Goal: Task Accomplishment & Management: Use online tool/utility

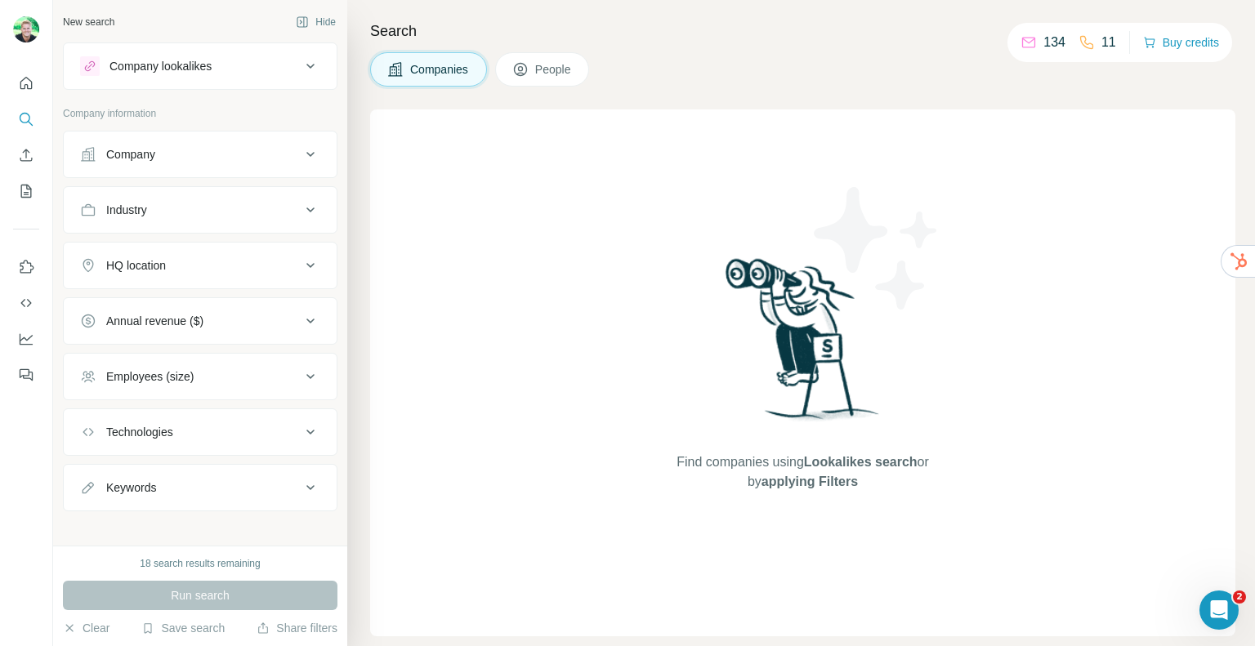
click at [204, 82] on button "Company lookalikes" at bounding box center [200, 66] width 273 height 39
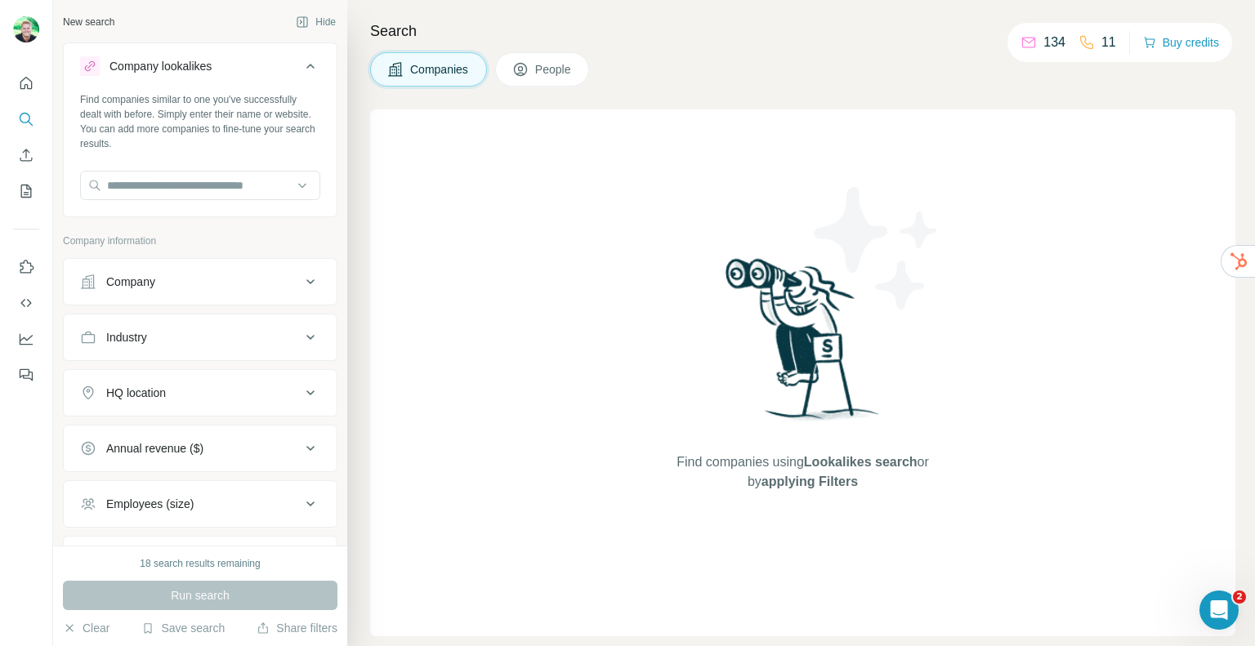
click at [167, 275] on div "Company" at bounding box center [190, 282] width 221 height 16
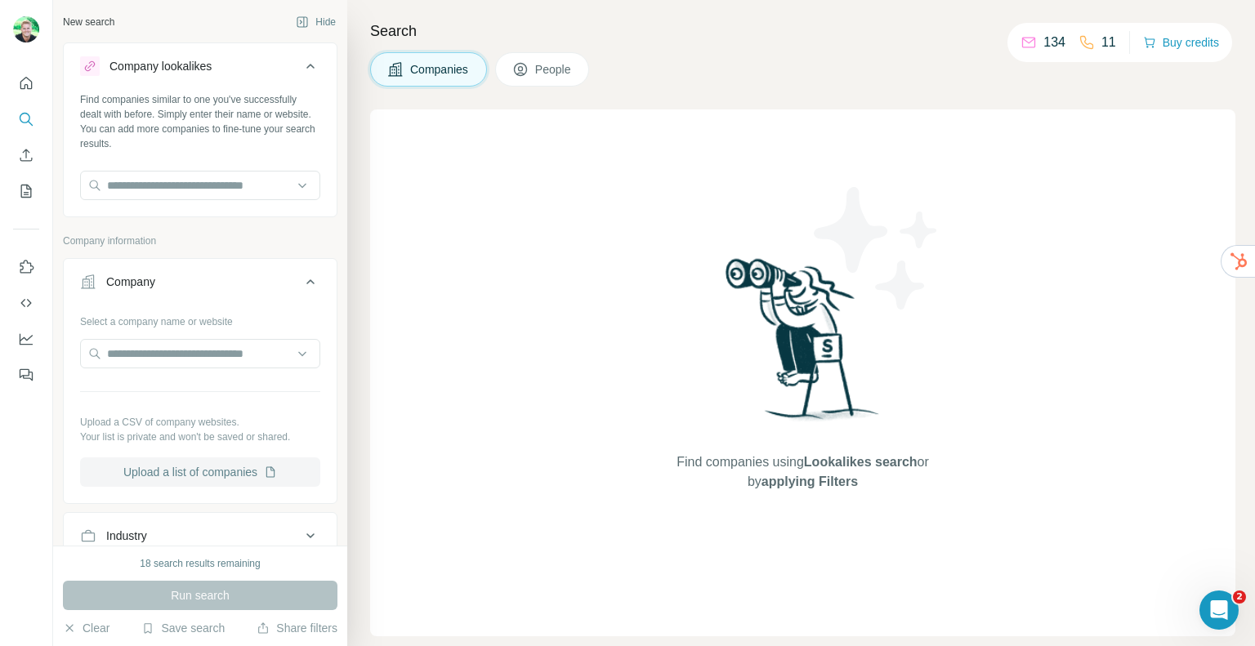
click at [170, 472] on button "Upload a list of companies" at bounding box center [200, 472] width 240 height 29
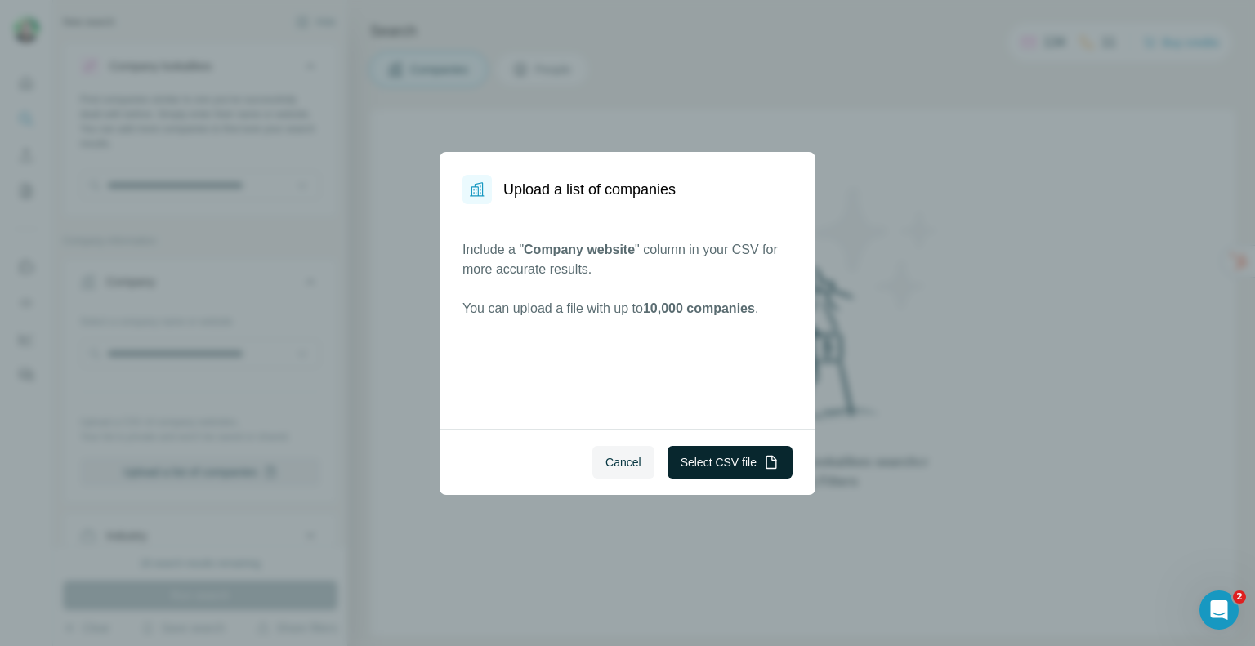
click at [688, 447] on button "Select CSV file" at bounding box center [730, 462] width 125 height 33
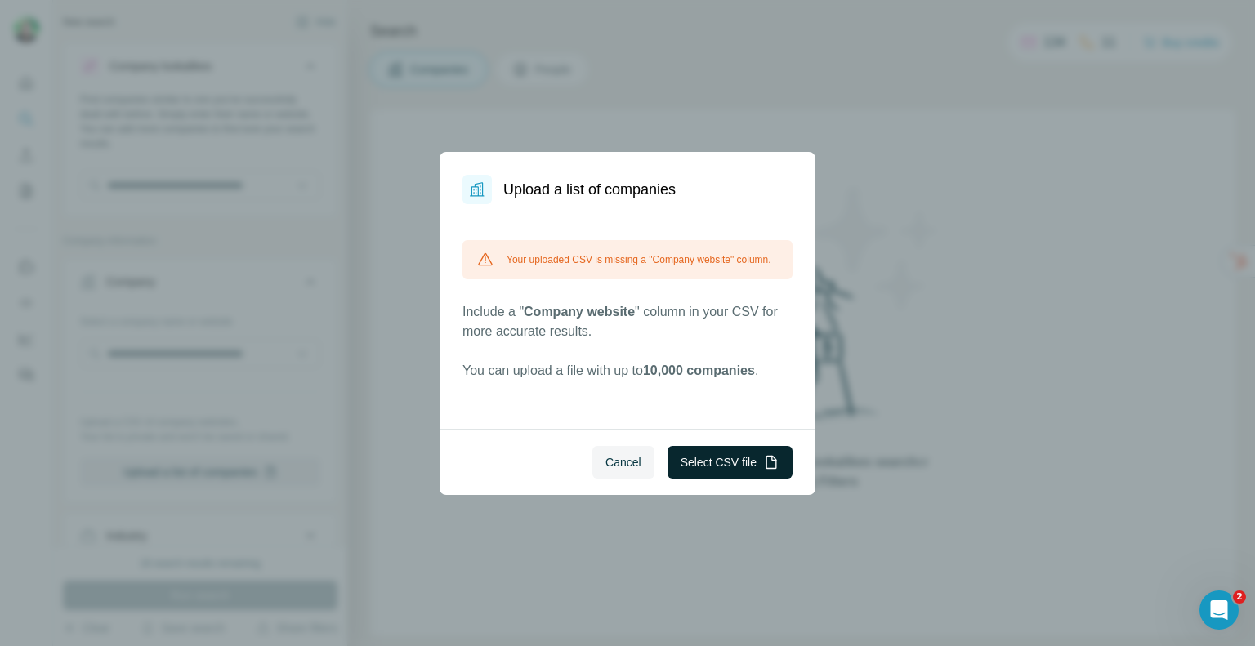
click at [709, 464] on button "Select CSV file" at bounding box center [730, 462] width 125 height 33
click at [705, 471] on button "Select CSV file" at bounding box center [730, 462] width 125 height 33
click at [621, 450] on button "Cancel" at bounding box center [624, 462] width 62 height 33
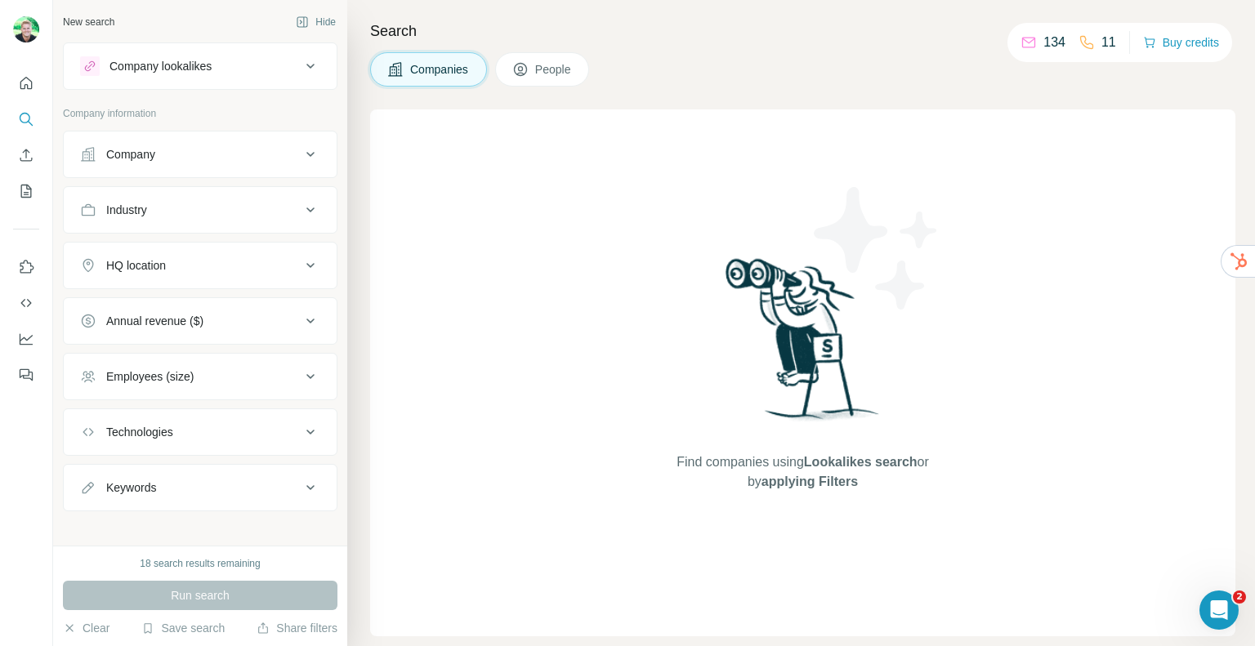
click at [157, 161] on div "Company" at bounding box center [190, 154] width 221 height 16
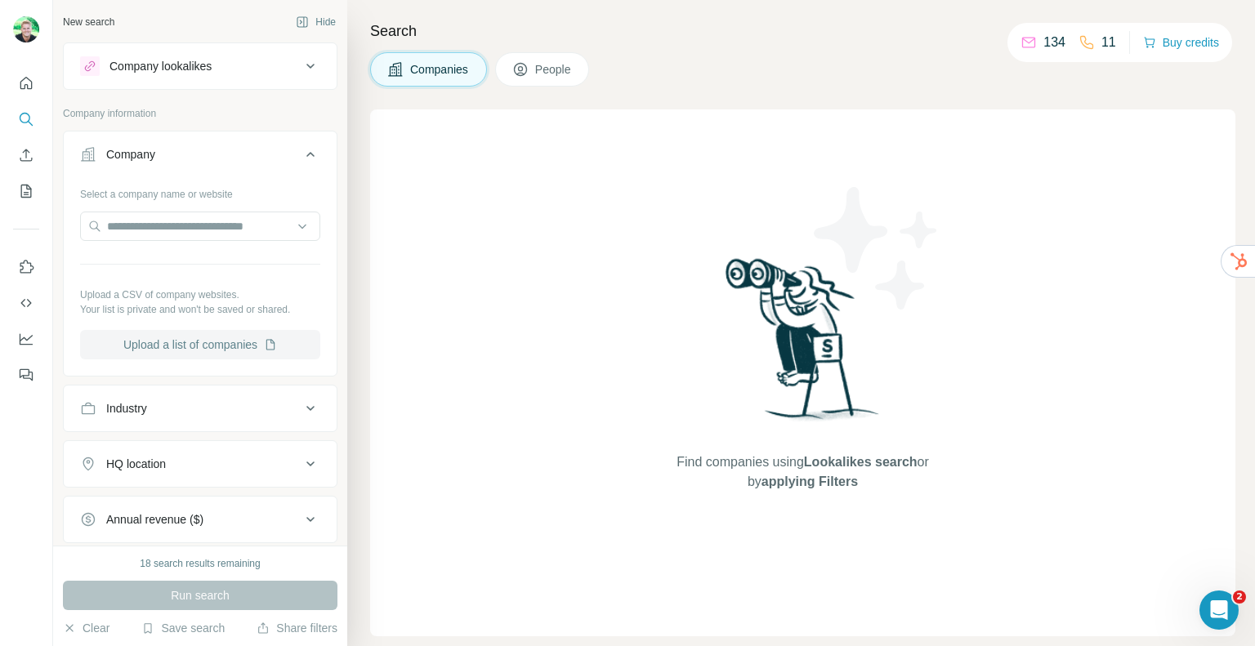
click at [172, 346] on button "Upload a list of companies" at bounding box center [200, 344] width 240 height 29
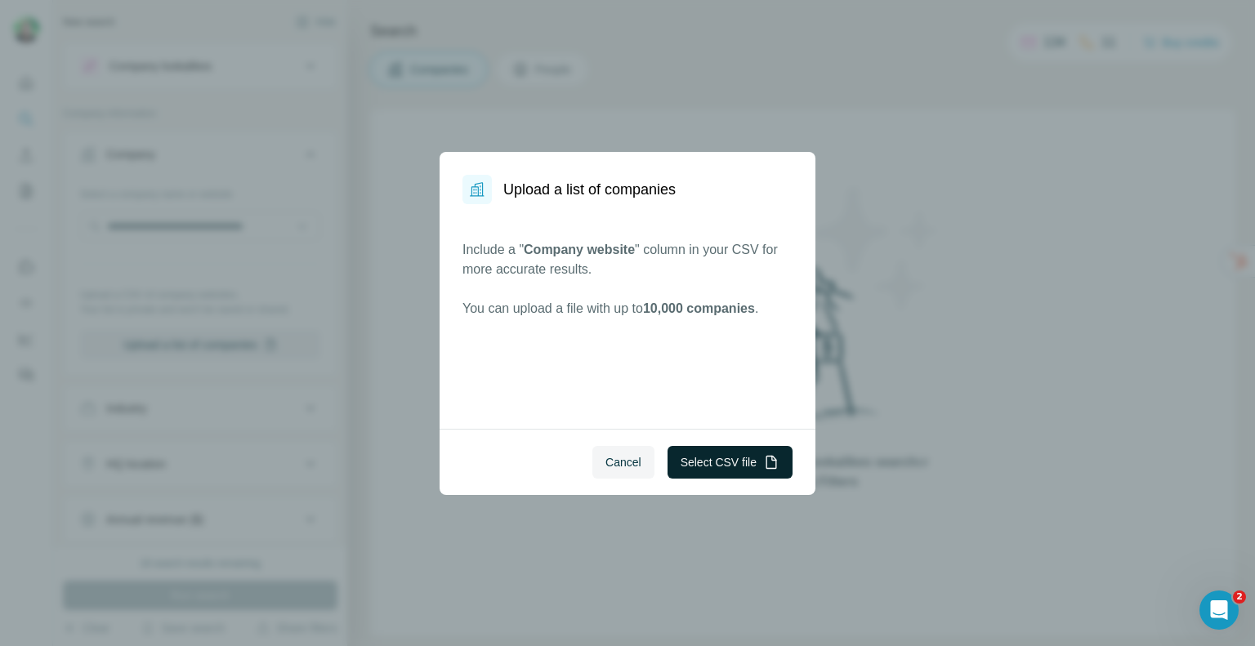
click at [719, 463] on button "Select CSV file" at bounding box center [730, 462] width 125 height 33
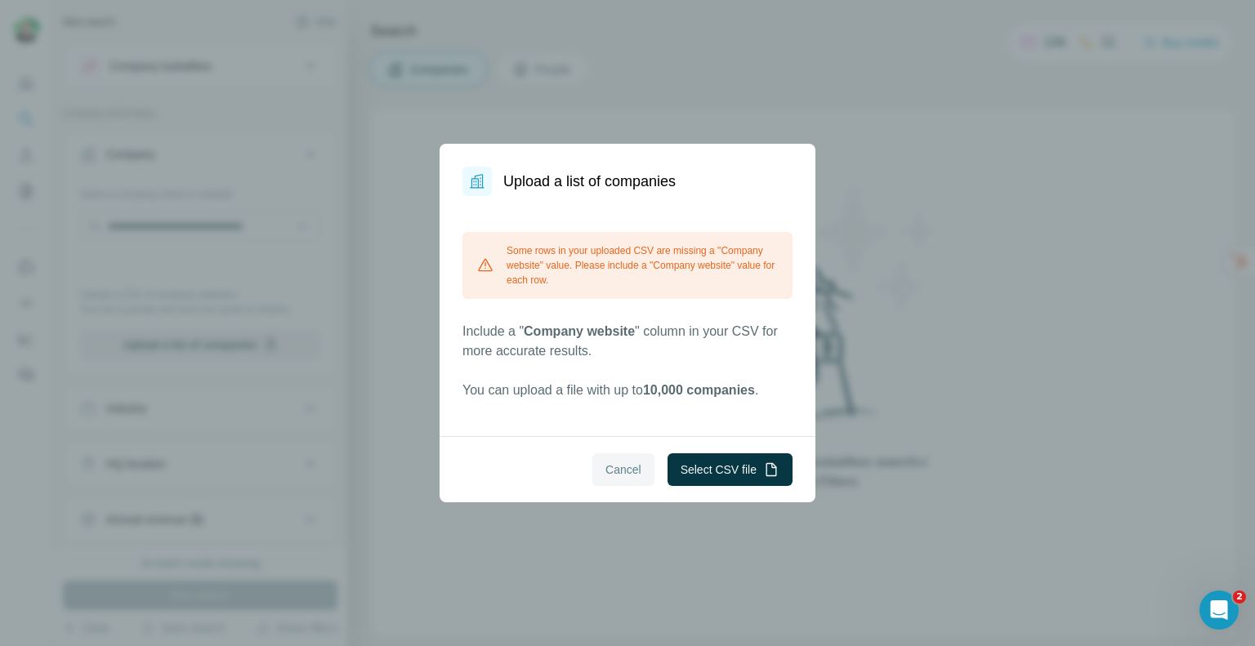
click at [615, 459] on button "Cancel" at bounding box center [624, 470] width 62 height 33
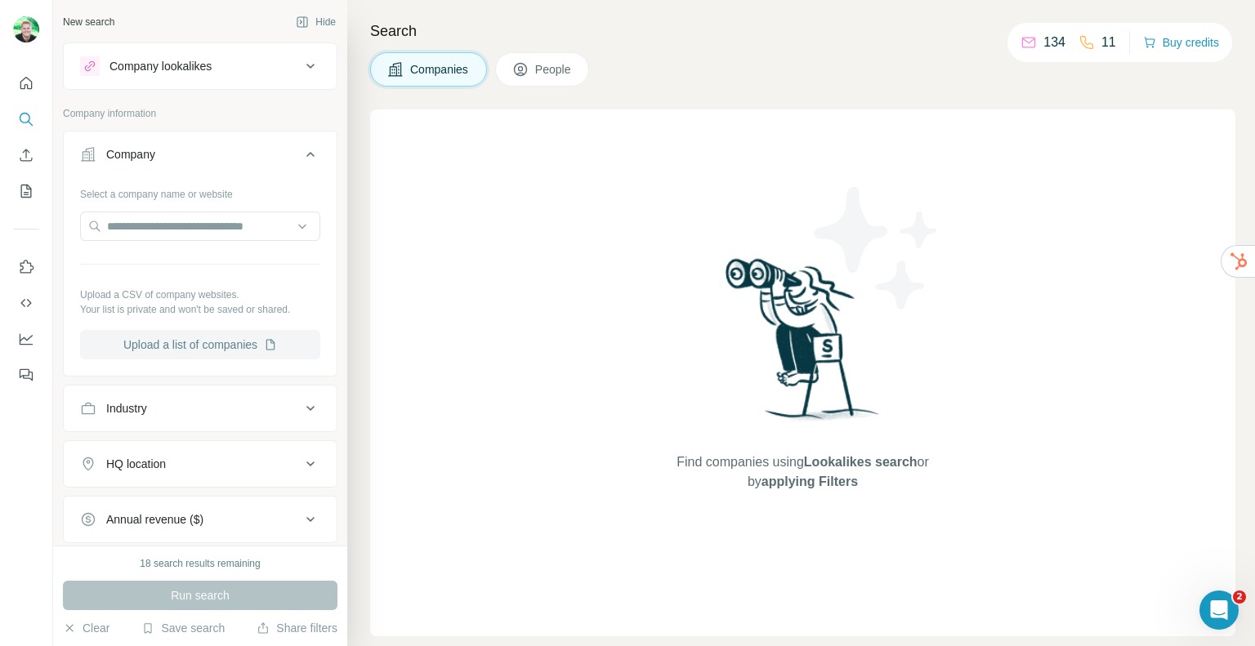
click at [180, 346] on button "Upload a list of companies" at bounding box center [200, 344] width 240 height 29
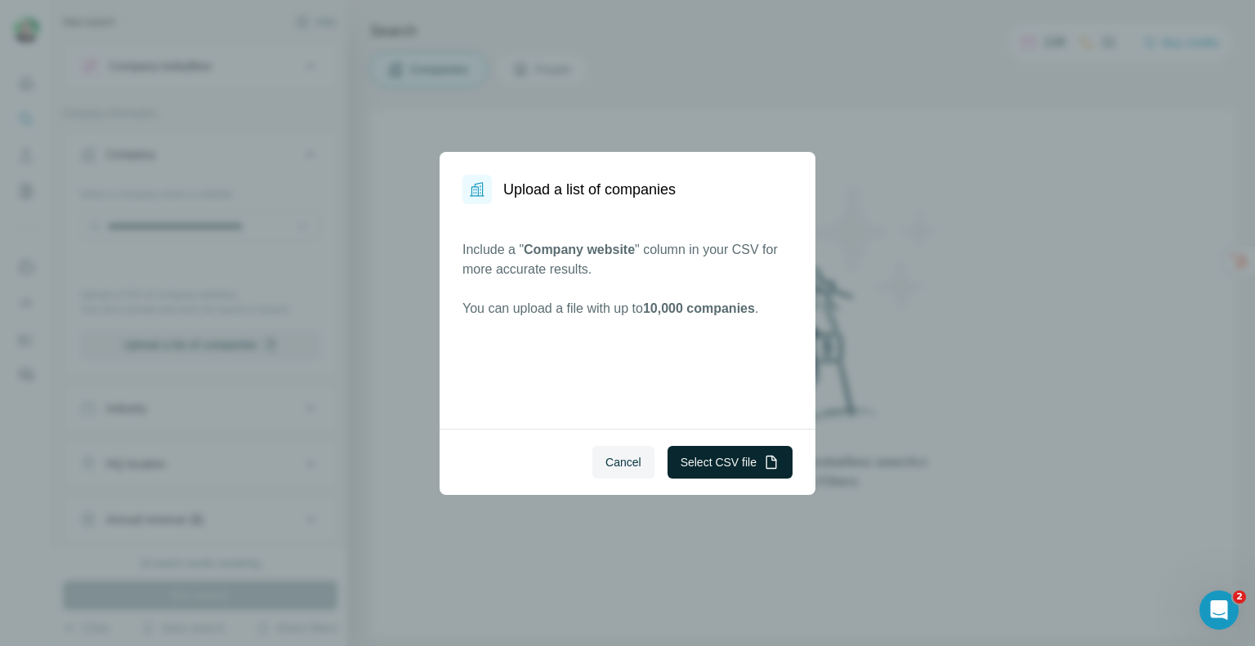
click at [697, 455] on button "Select CSV file" at bounding box center [730, 462] width 125 height 33
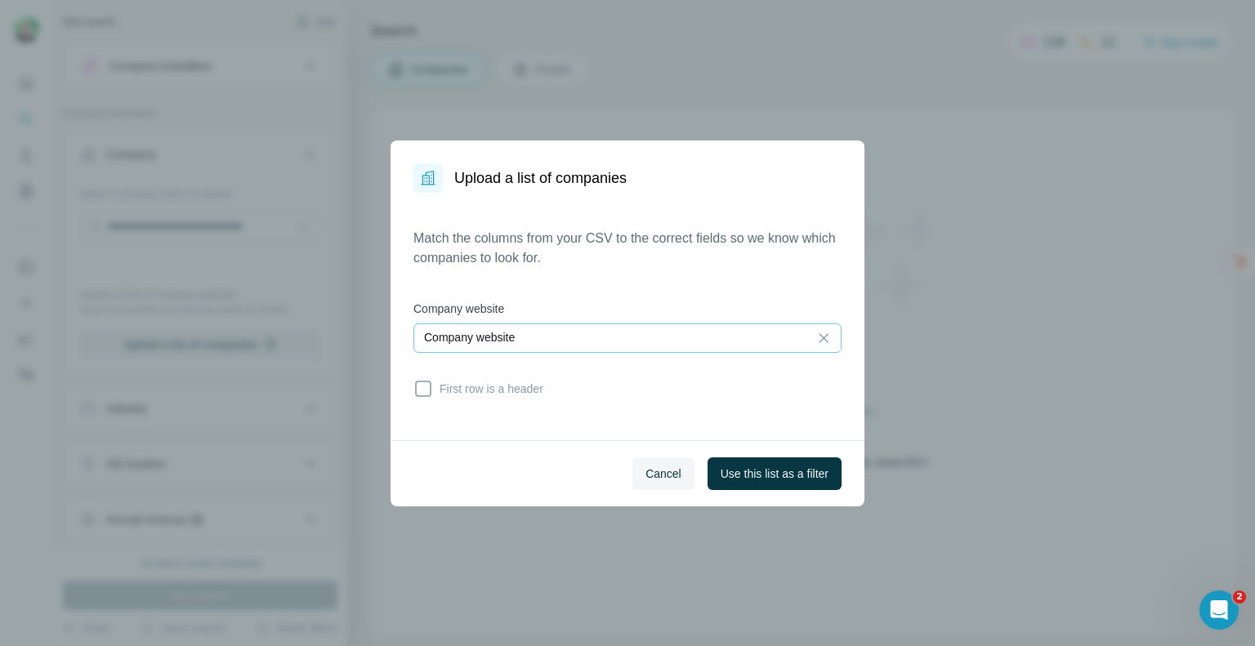
click at [649, 324] on div "Company website" at bounding box center [611, 338] width 374 height 28
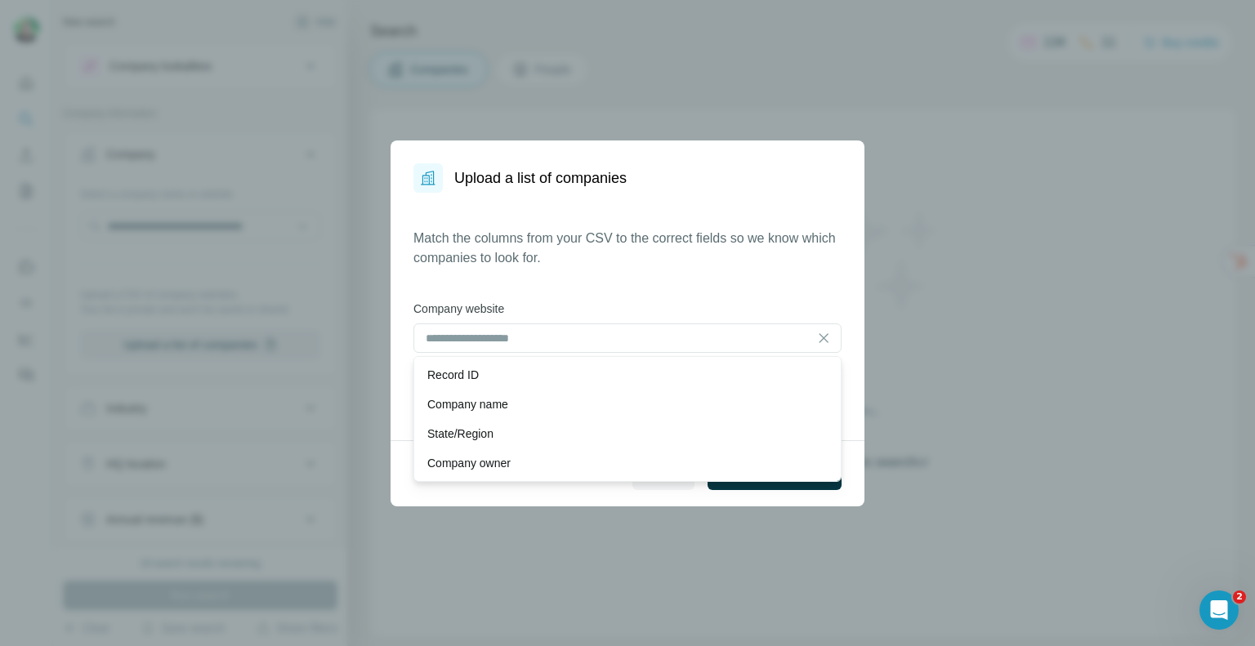
click at [606, 302] on label "Company website" at bounding box center [628, 309] width 428 height 16
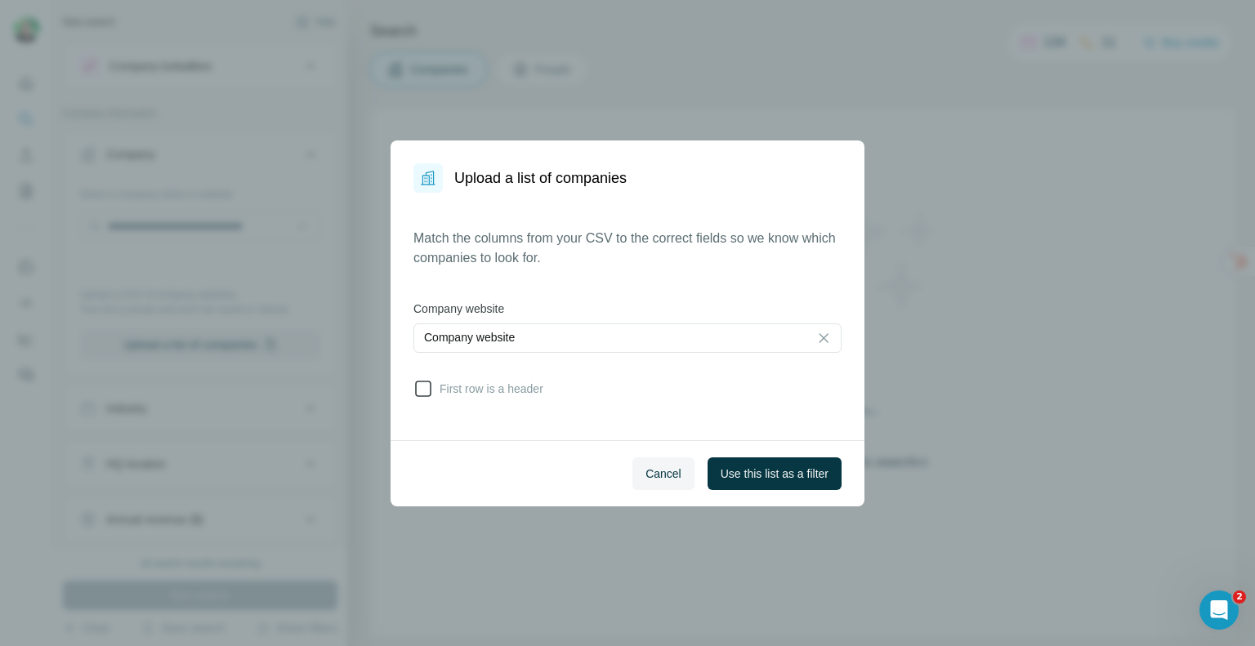
click at [415, 388] on icon at bounding box center [424, 389] width 20 height 20
click at [794, 474] on span "Use this list as a filter" at bounding box center [775, 474] width 108 height 16
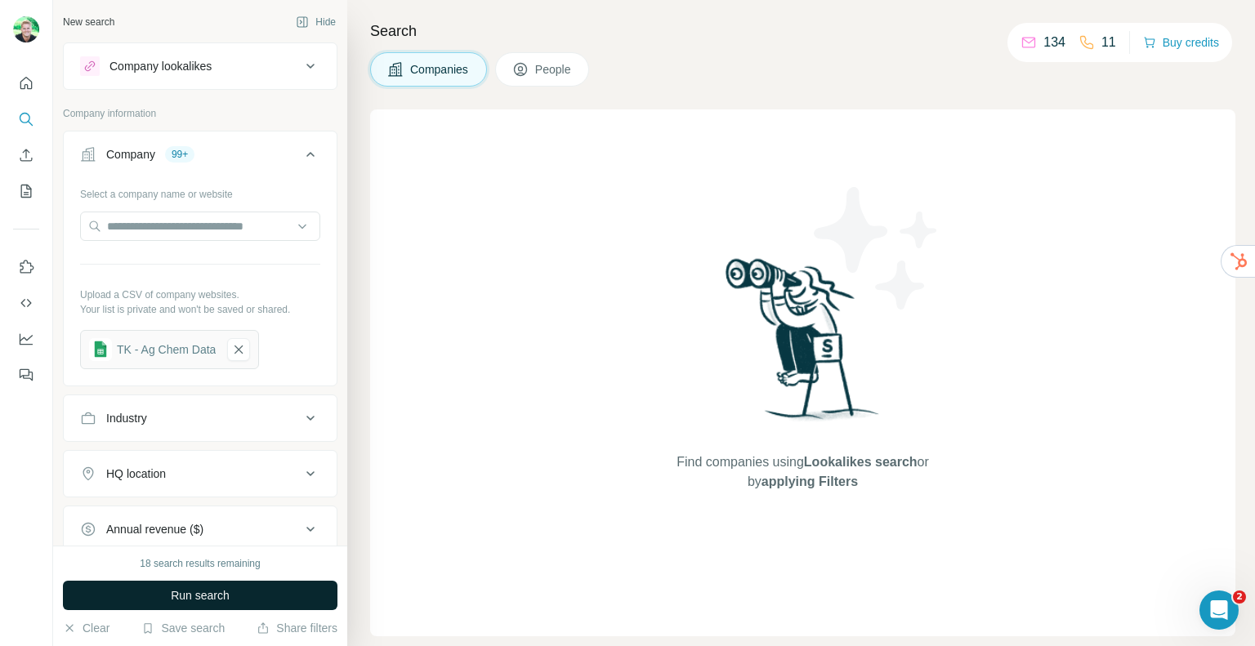
click at [190, 588] on span "Run search" at bounding box center [200, 596] width 59 height 16
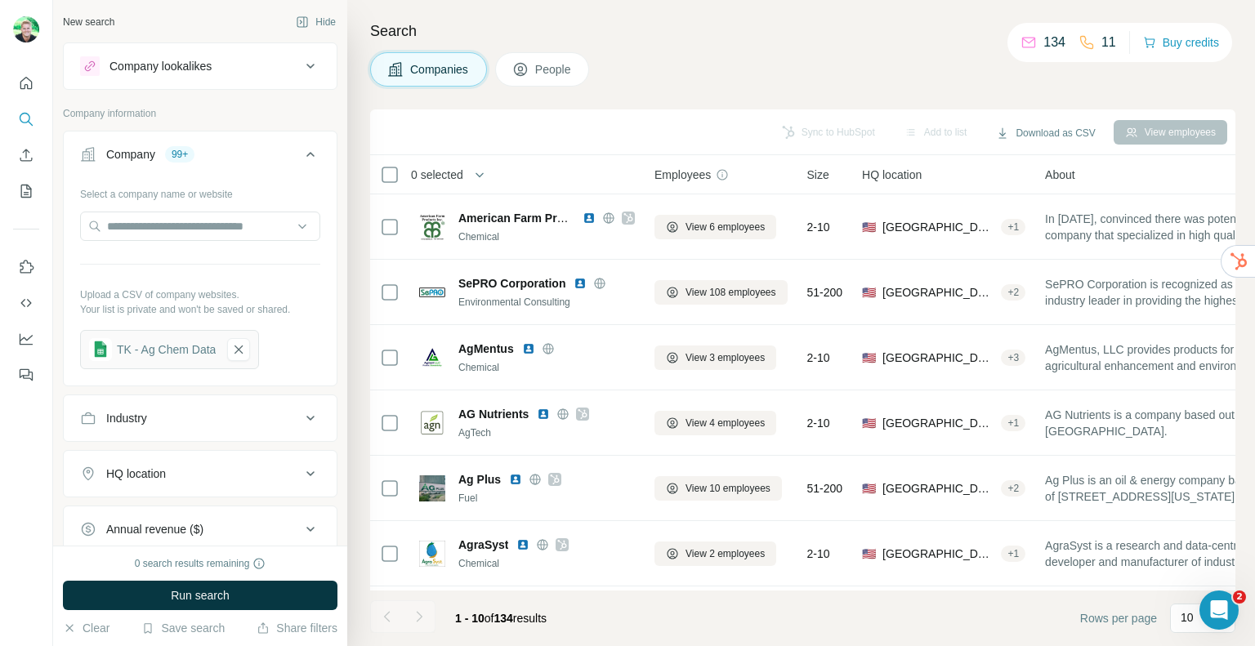
click at [561, 64] on span "People" at bounding box center [554, 69] width 38 height 16
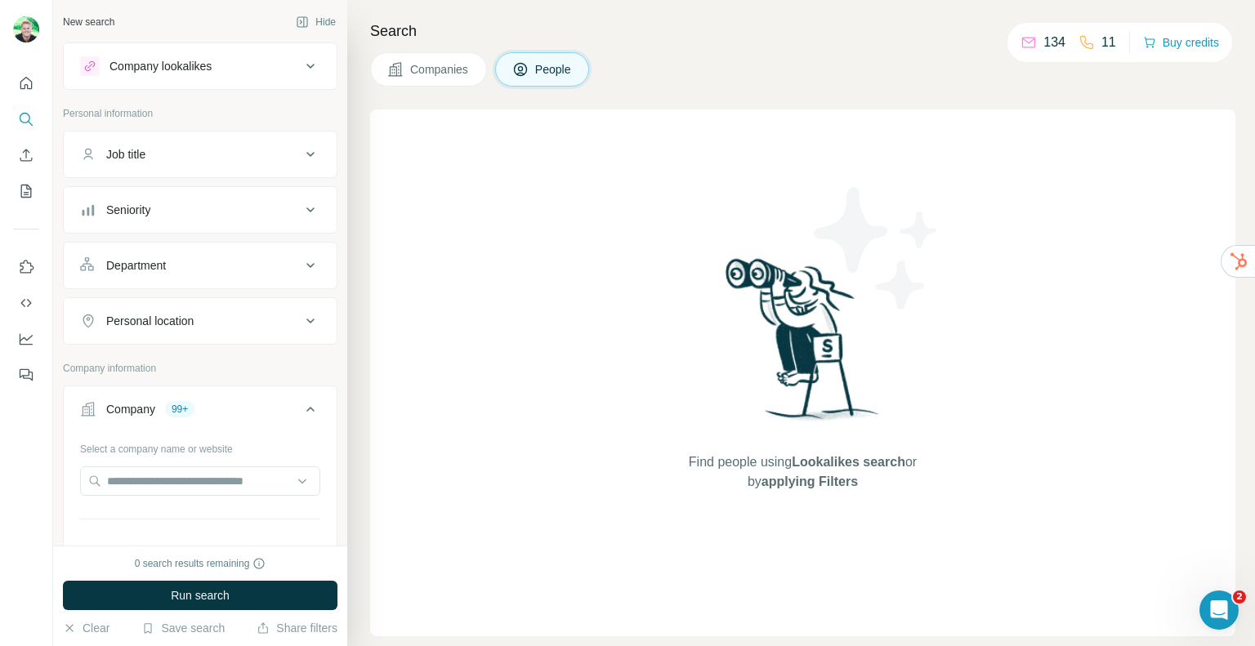
click at [144, 160] on div "Job title" at bounding box center [125, 154] width 39 height 16
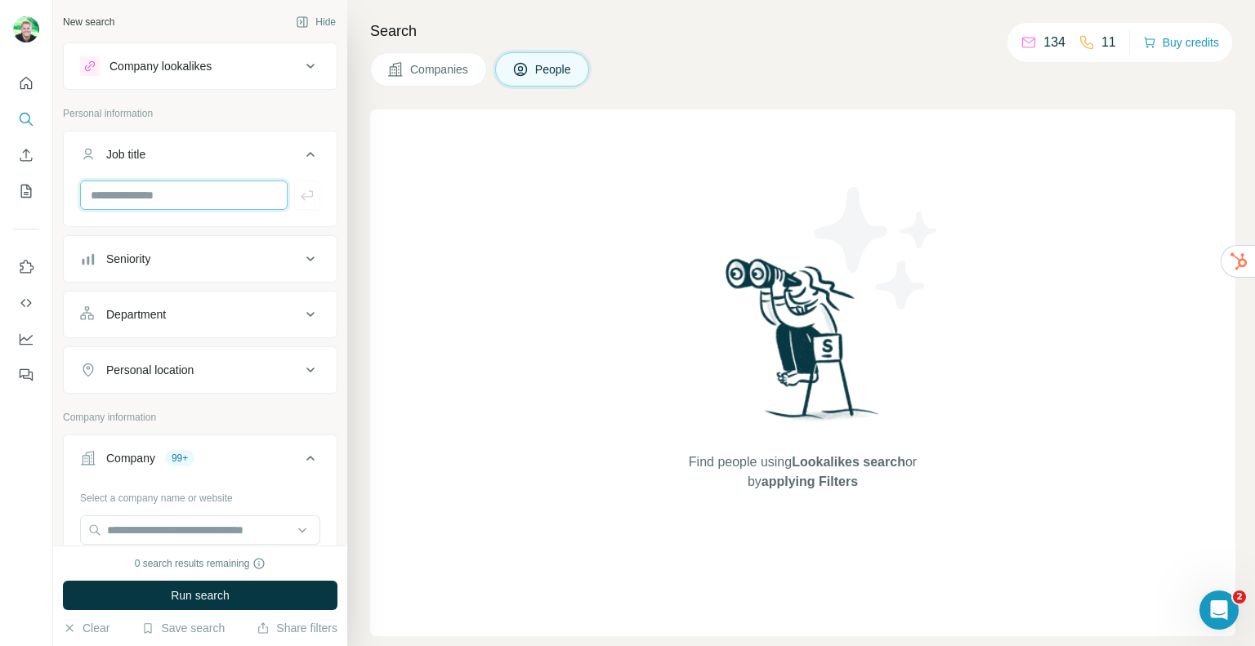
click at [167, 201] on input "text" at bounding box center [184, 195] width 208 height 29
type input "**********"
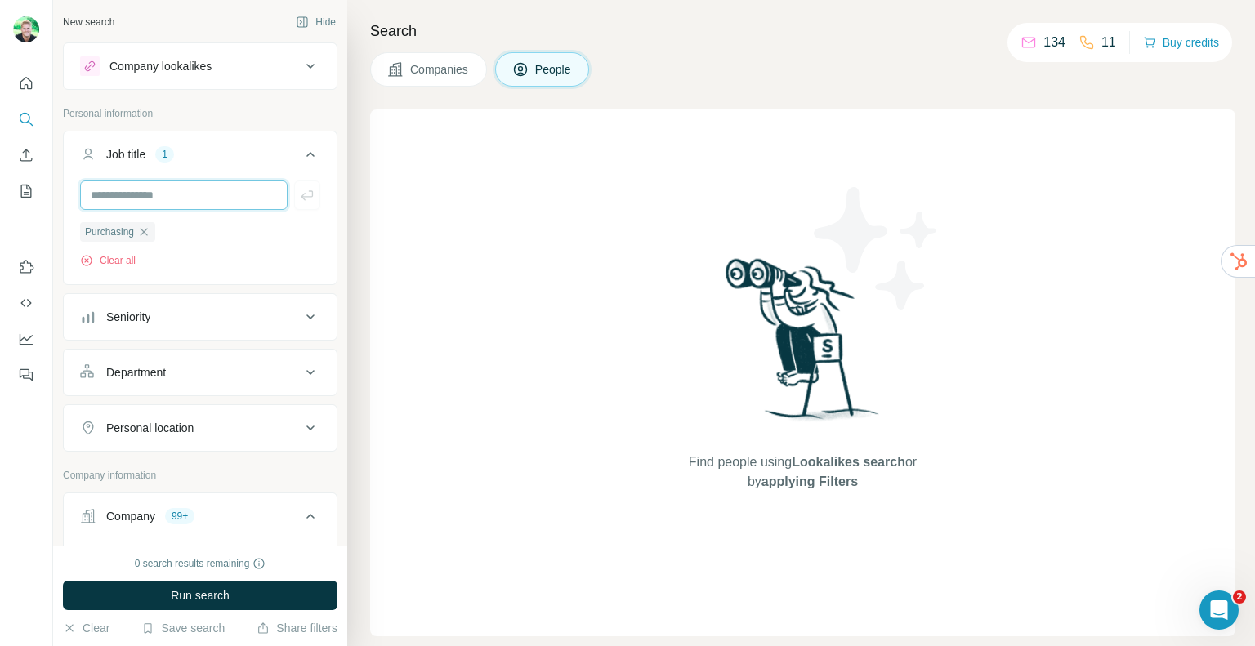
click at [144, 196] on input "text" at bounding box center [184, 195] width 208 height 29
type input "**********"
type input "*****"
type input "*********"
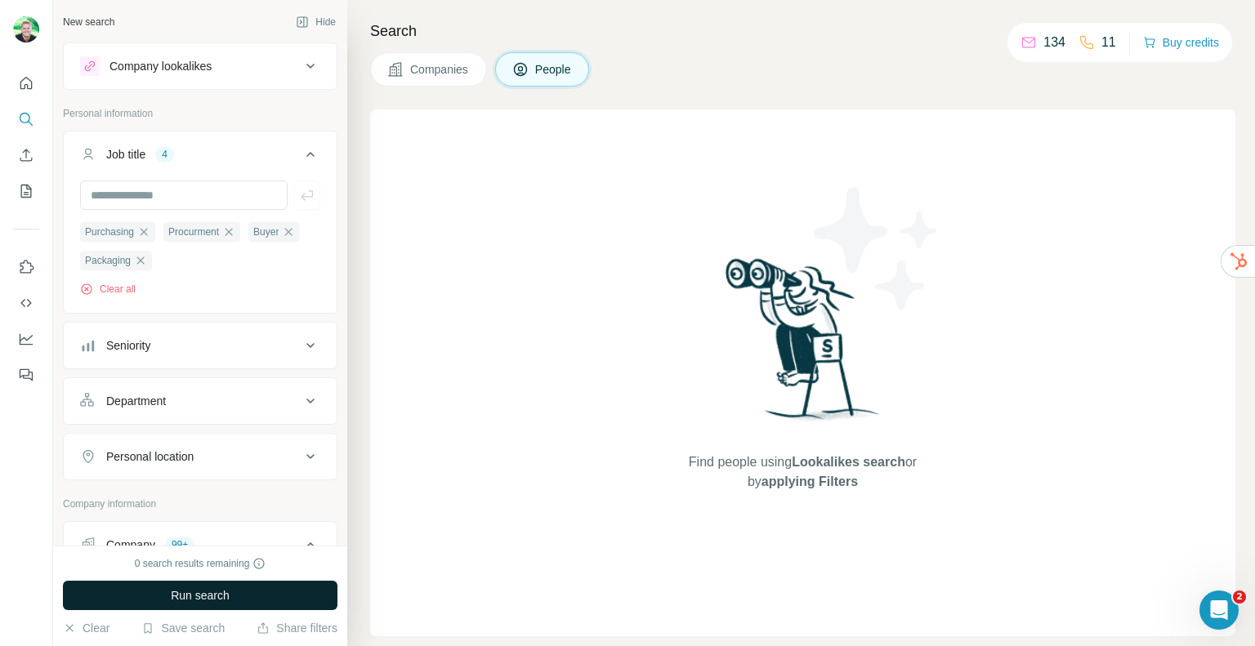
click at [177, 592] on span "Run search" at bounding box center [200, 596] width 59 height 16
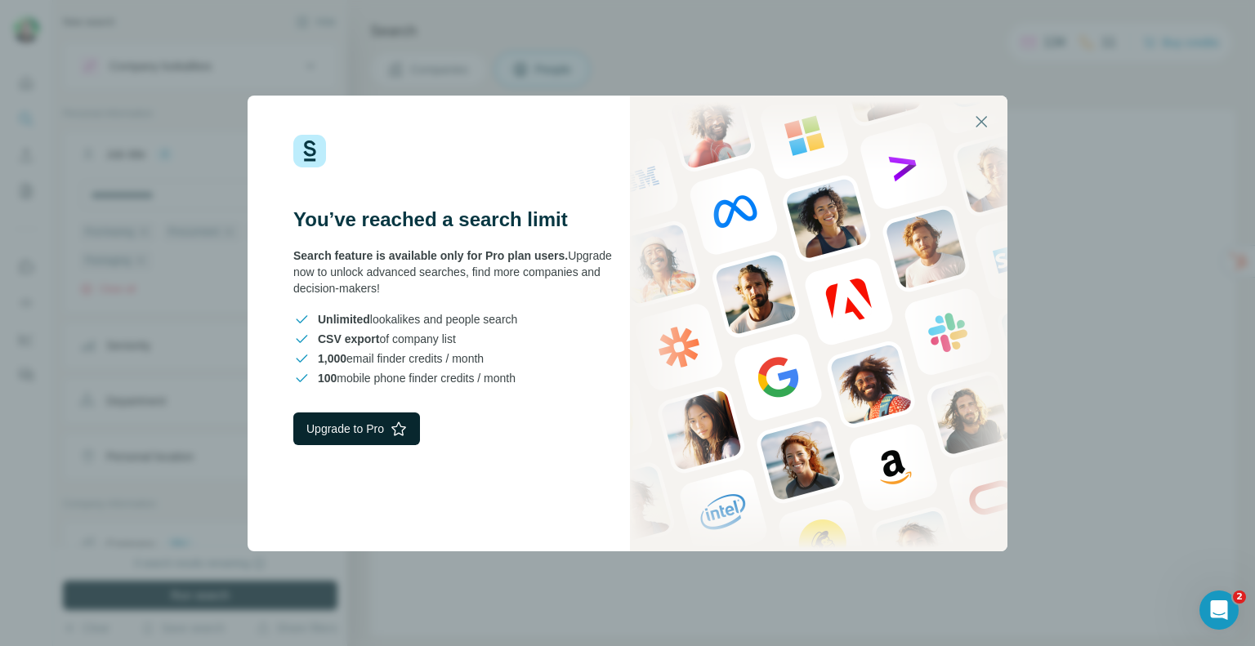
click at [365, 418] on button "Upgrade to Pro" at bounding box center [356, 429] width 127 height 33
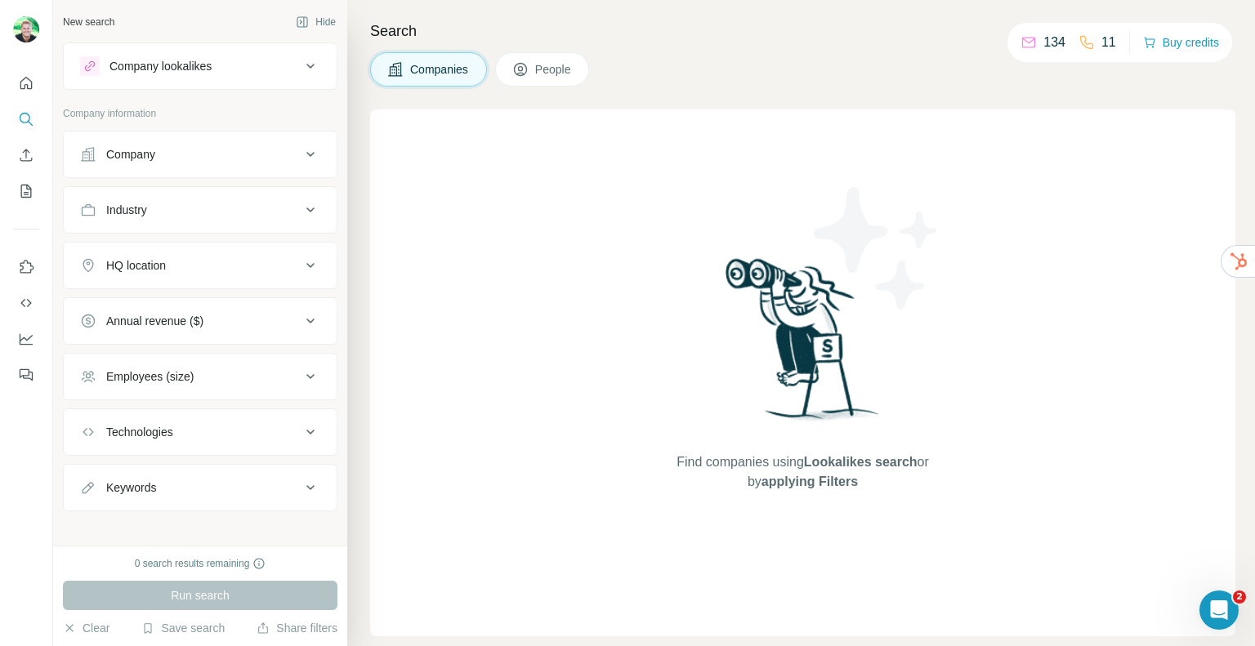
click at [158, 169] on button "Company" at bounding box center [200, 154] width 273 height 39
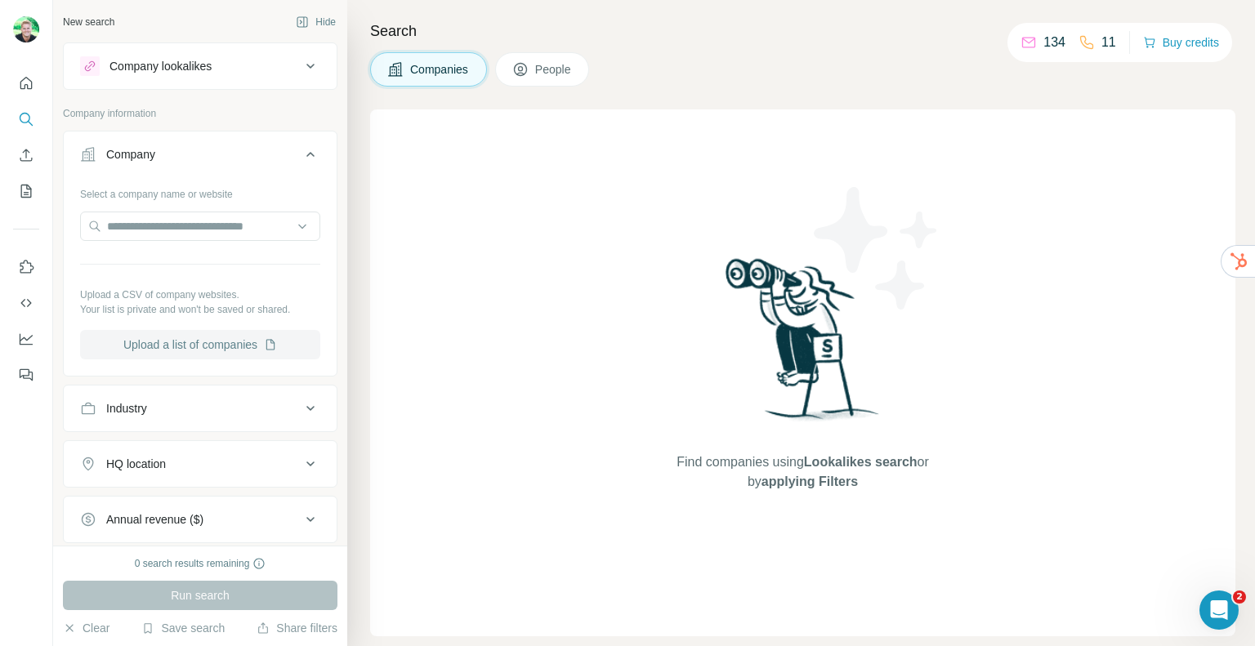
click at [195, 347] on button "Upload a list of companies" at bounding box center [200, 344] width 240 height 29
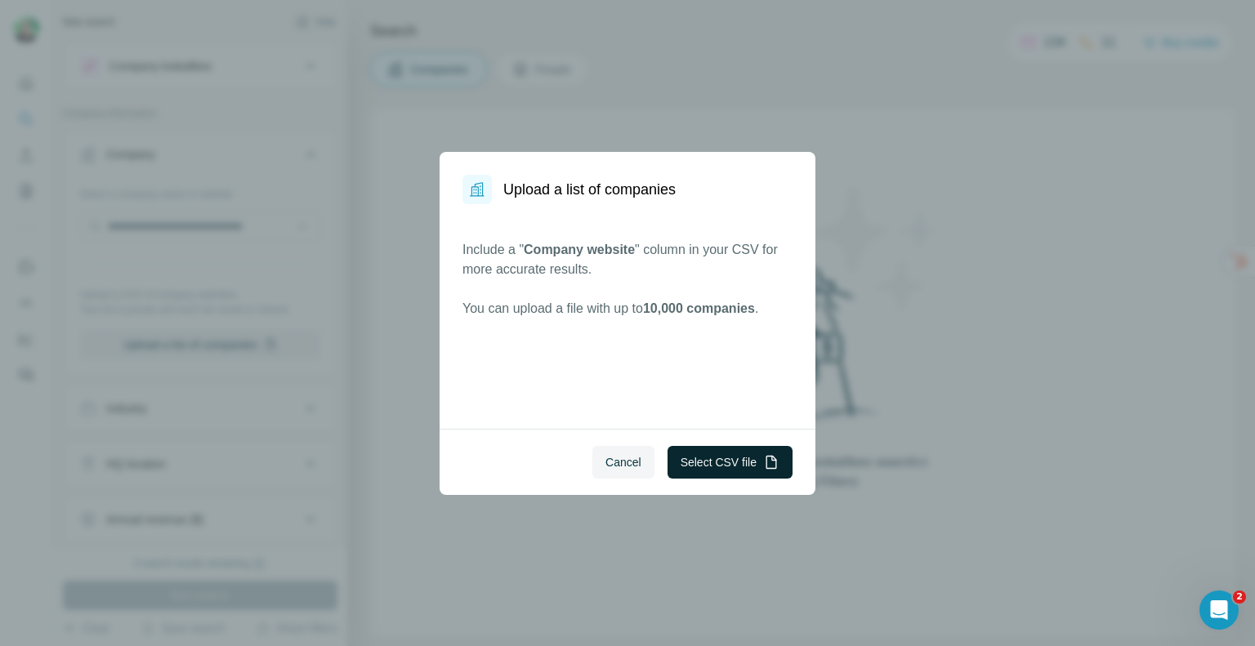
click at [709, 460] on button "Select CSV file" at bounding box center [730, 462] width 125 height 33
click at [761, 457] on button "Select CSV file" at bounding box center [730, 462] width 125 height 33
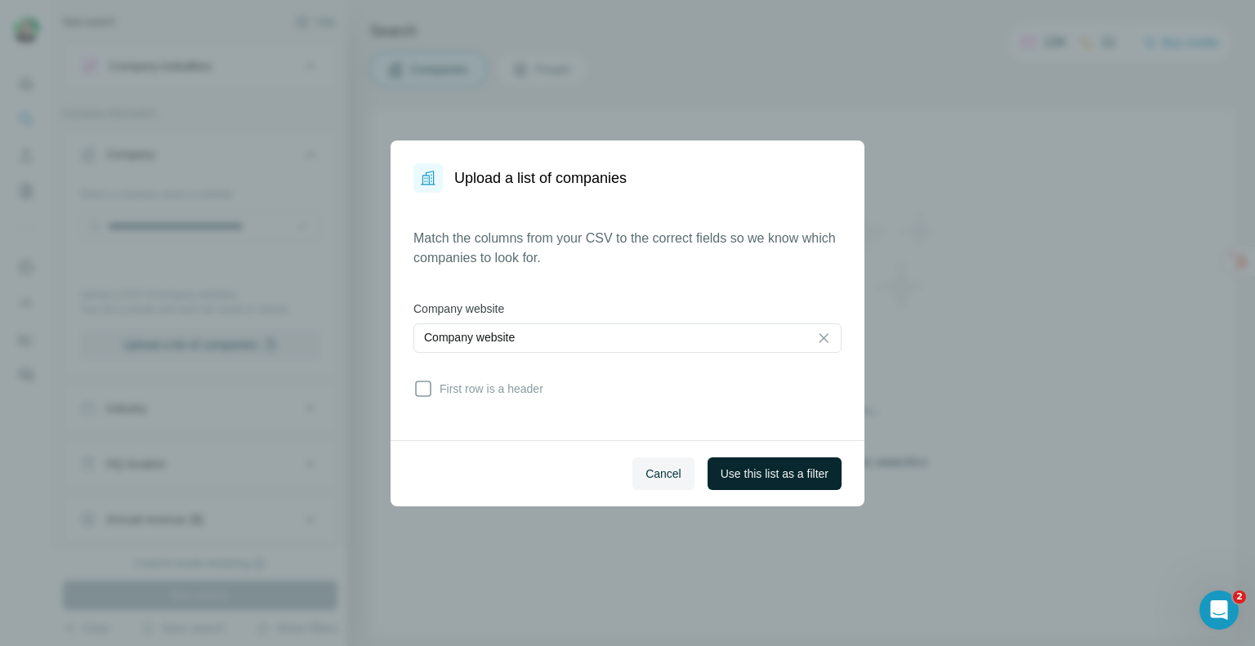
click at [758, 468] on span "Use this list as a filter" at bounding box center [775, 474] width 108 height 16
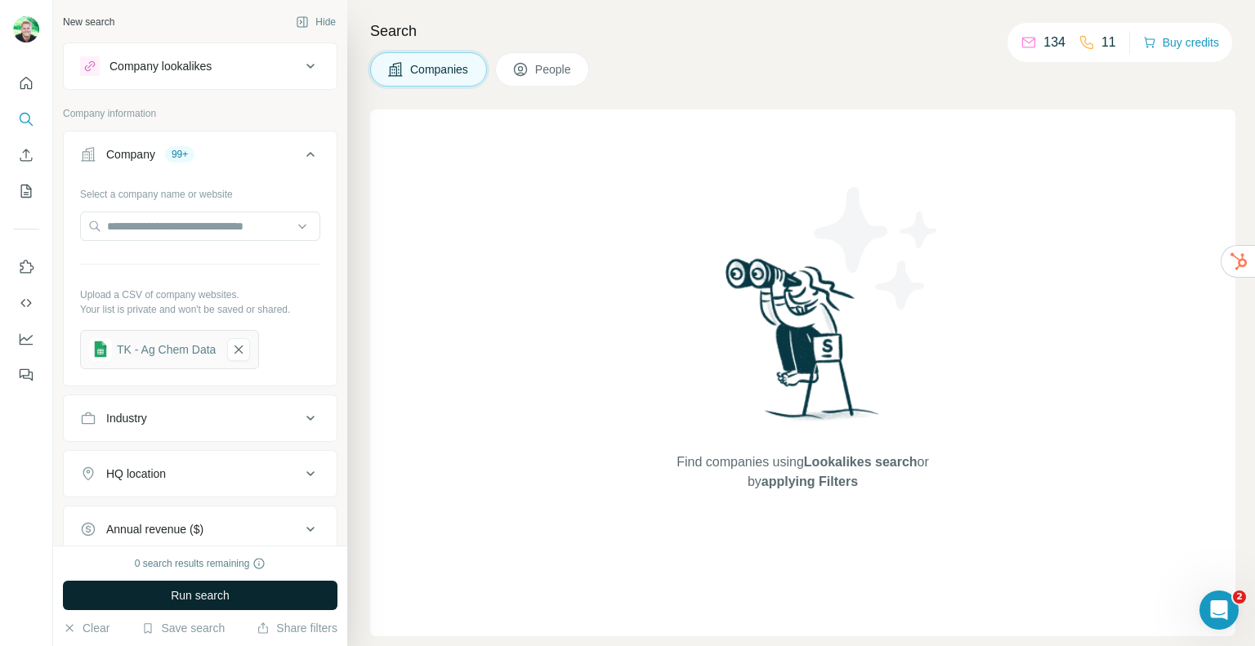
click at [206, 596] on span "Run search" at bounding box center [200, 596] width 59 height 16
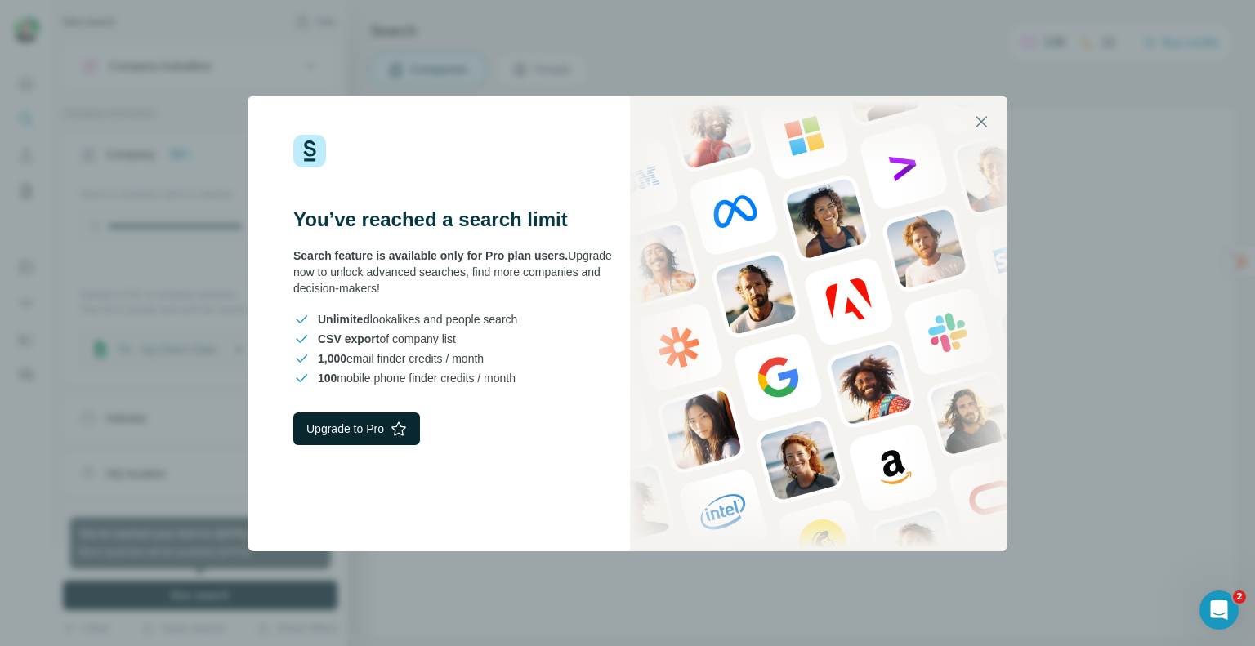
click at [355, 417] on button "Upgrade to Pro" at bounding box center [356, 429] width 127 height 33
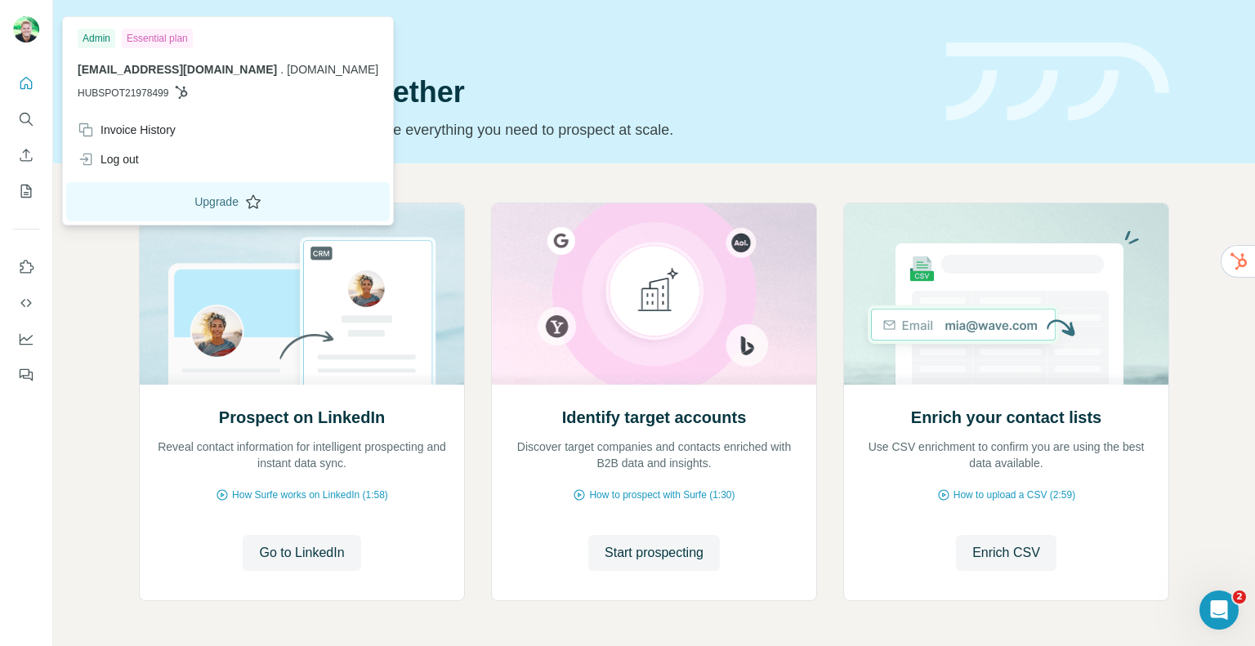
click at [199, 202] on button "Upgrade" at bounding box center [228, 201] width 324 height 39
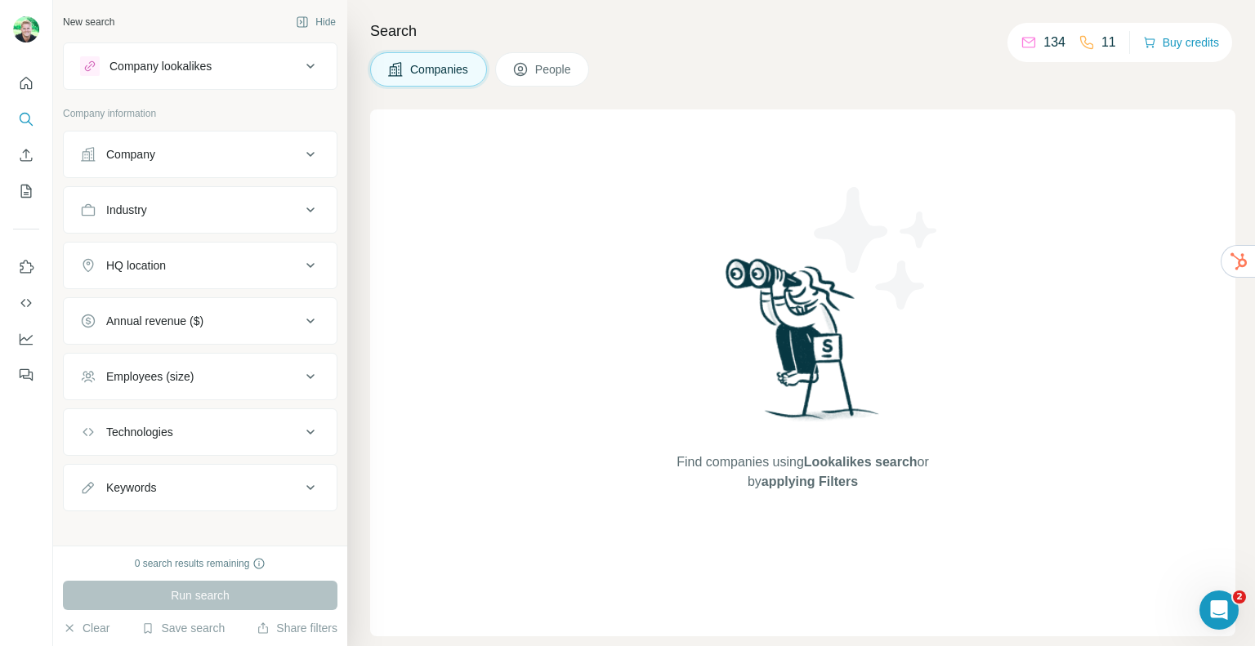
click at [507, 62] on button "People" at bounding box center [542, 69] width 95 height 34
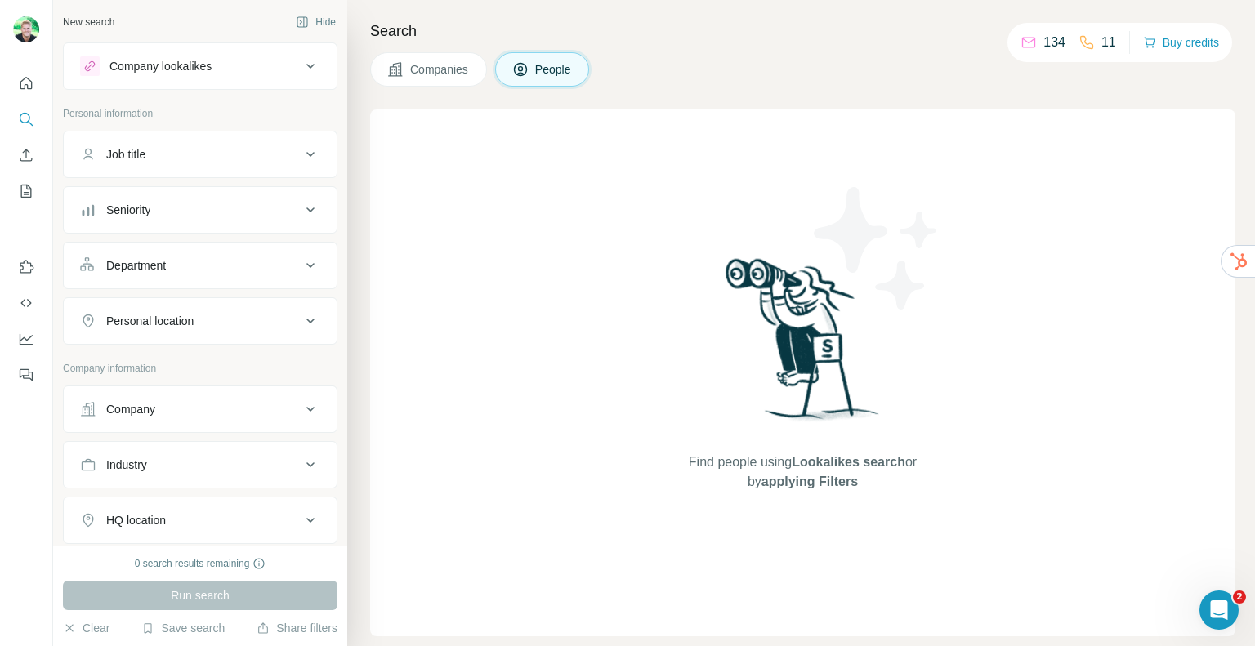
click at [420, 68] on span "Companies" at bounding box center [440, 69] width 60 height 16
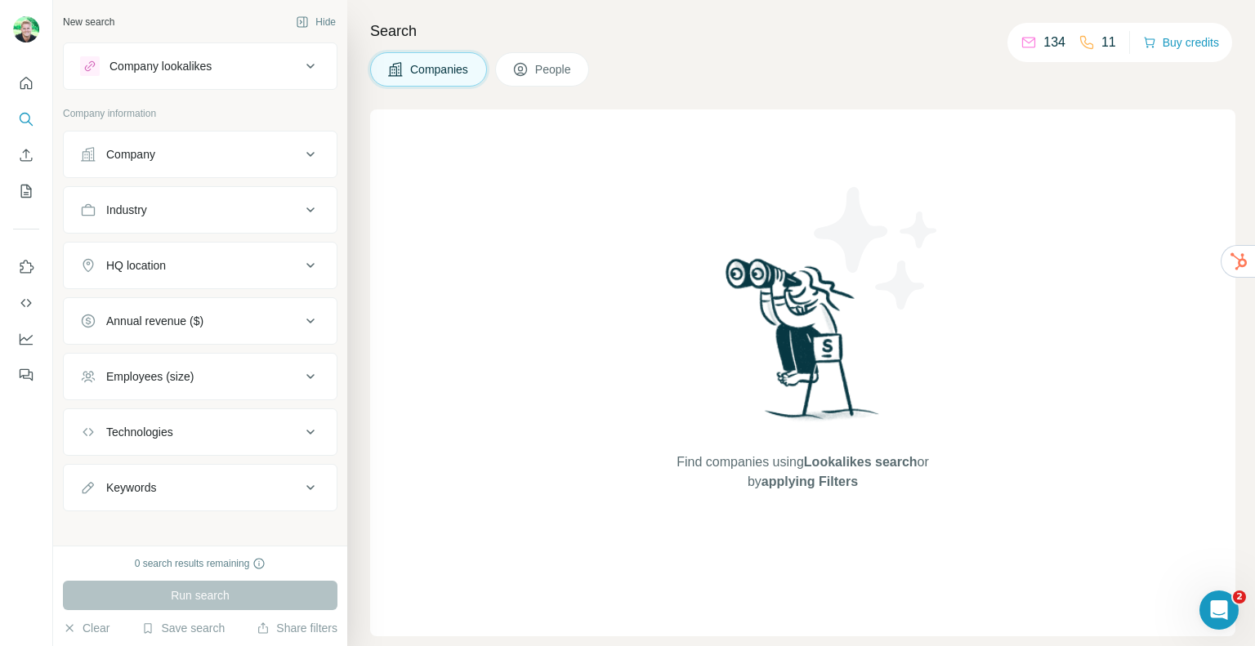
scroll to position [8, 0]
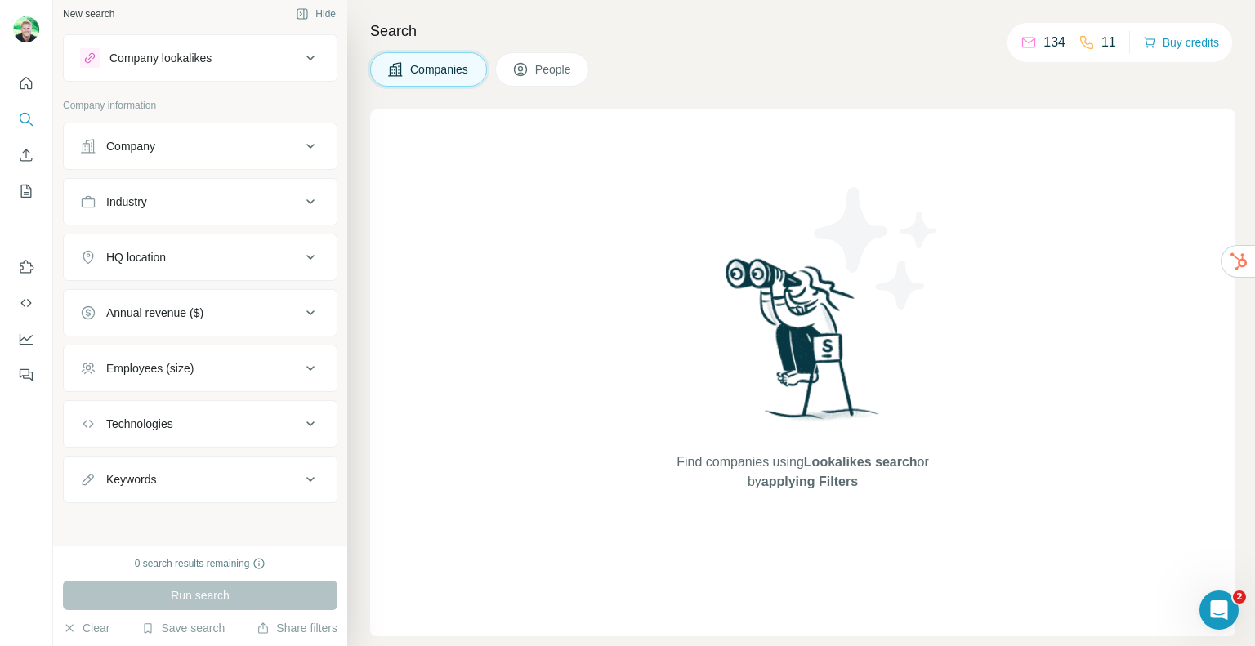
click at [209, 163] on button "Company" at bounding box center [200, 146] width 273 height 39
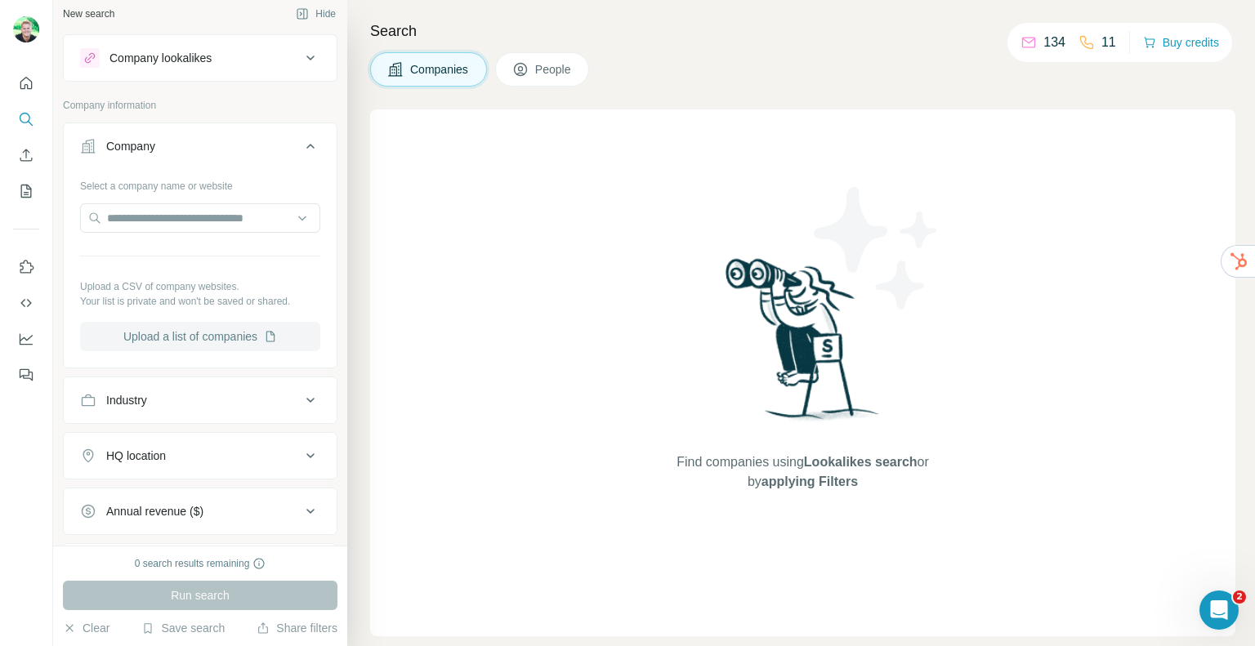
click at [192, 338] on button "Upload a list of companies" at bounding box center [200, 336] width 240 height 29
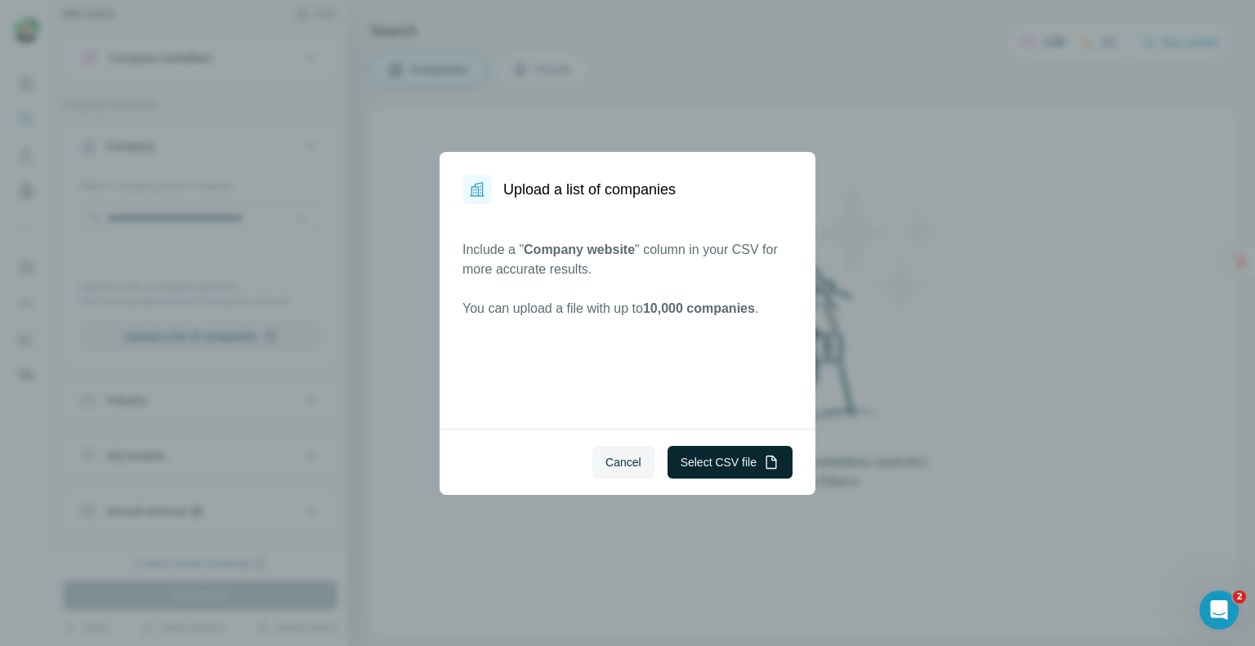
click at [709, 460] on button "Select CSV file" at bounding box center [730, 462] width 125 height 33
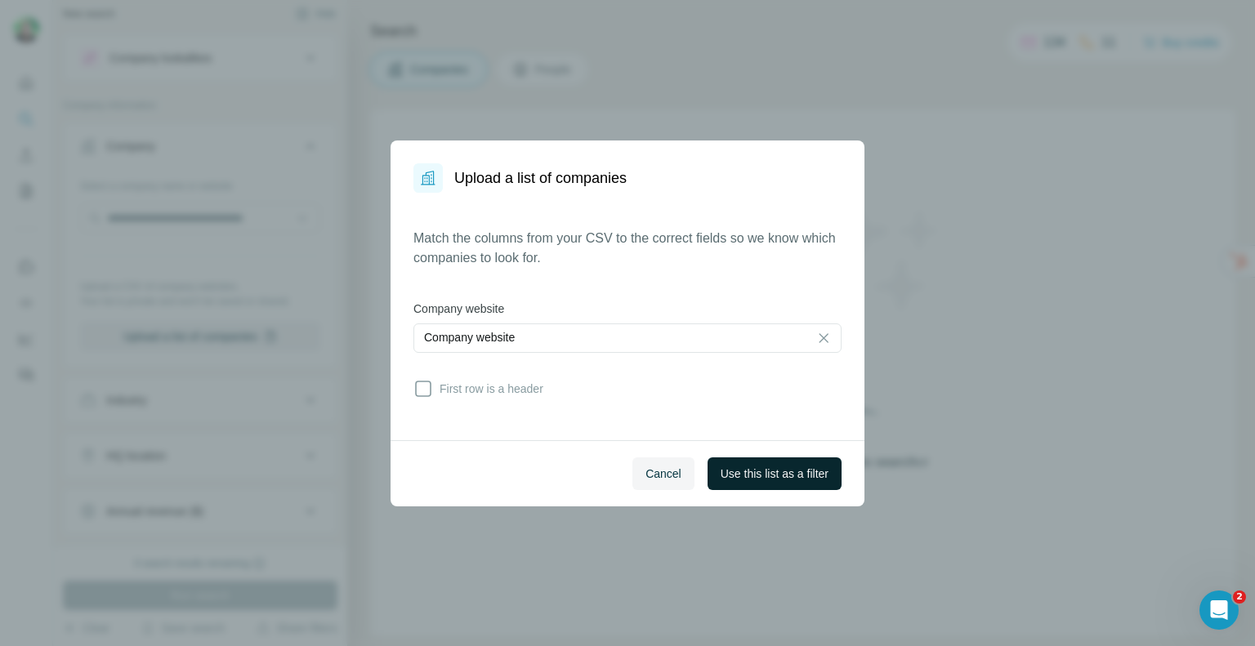
click at [785, 475] on span "Use this list as a filter" at bounding box center [775, 474] width 108 height 16
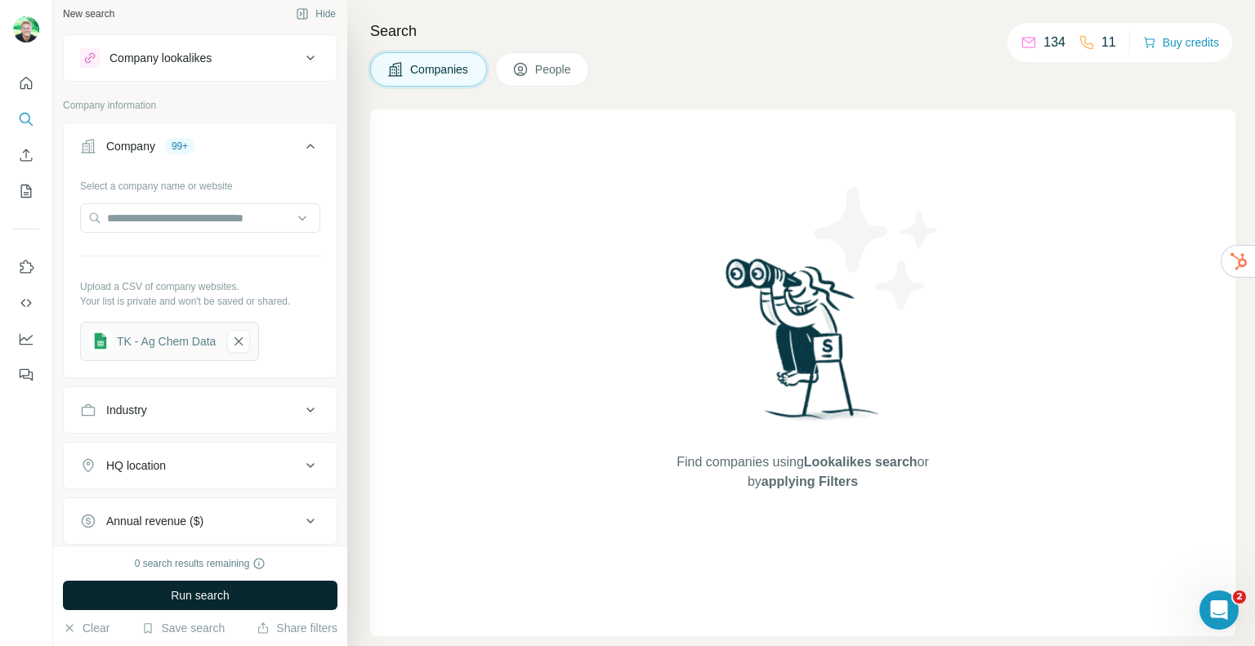
click at [220, 586] on button "Run search" at bounding box center [200, 595] width 275 height 29
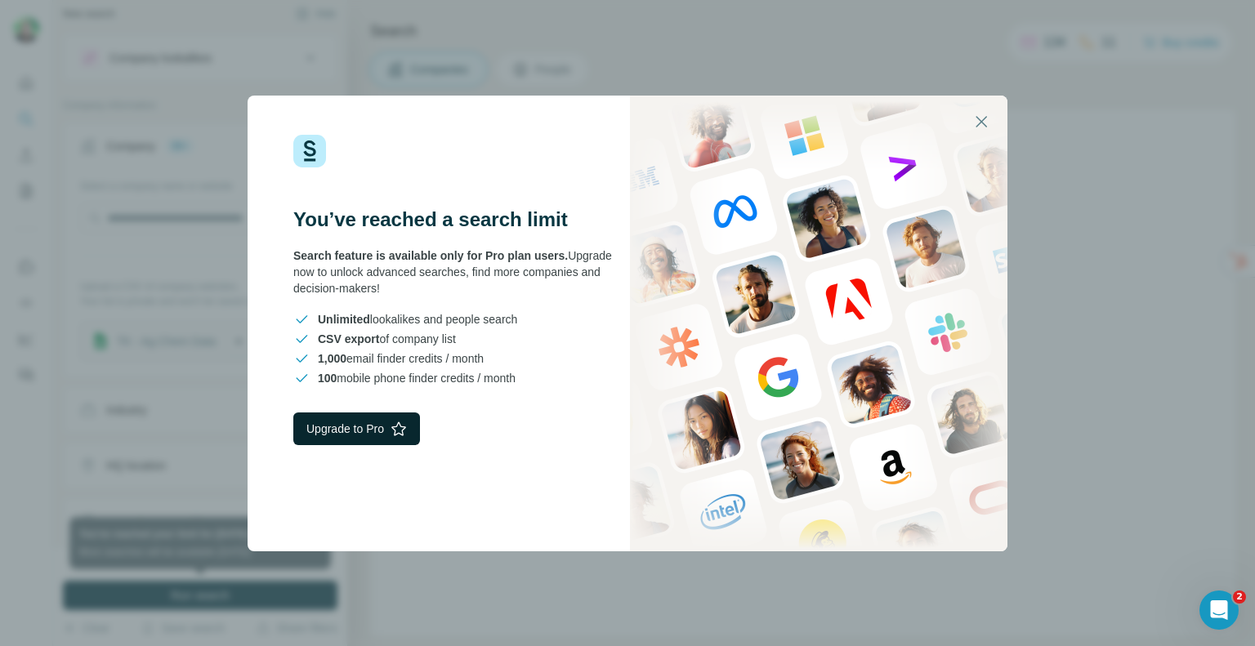
click at [355, 433] on button "Upgrade to Pro" at bounding box center [356, 429] width 127 height 33
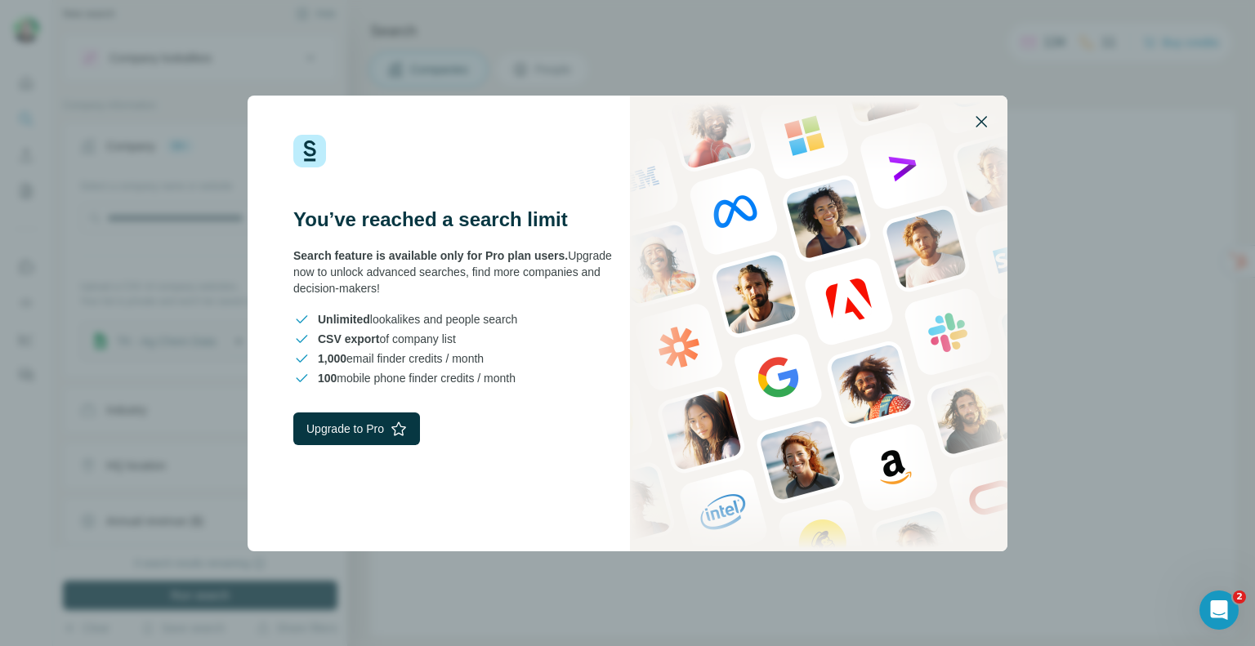
click at [969, 129] on button "button" at bounding box center [981, 121] width 39 height 39
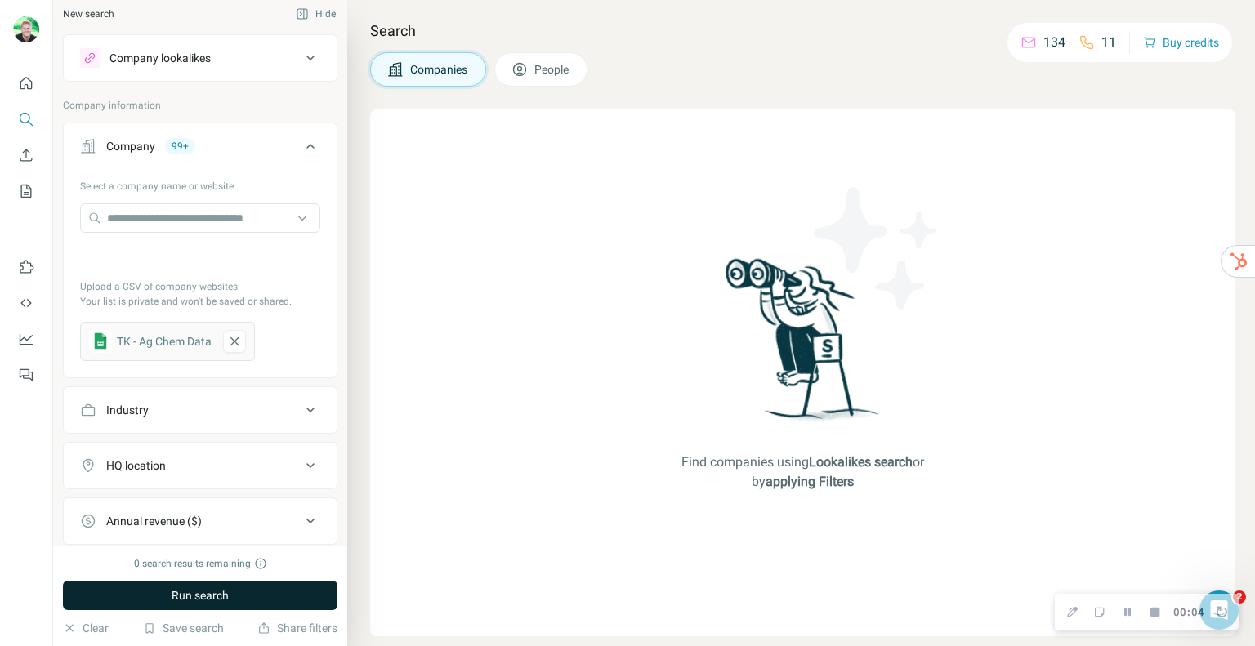
click at [180, 600] on span "Run search" at bounding box center [200, 596] width 57 height 16
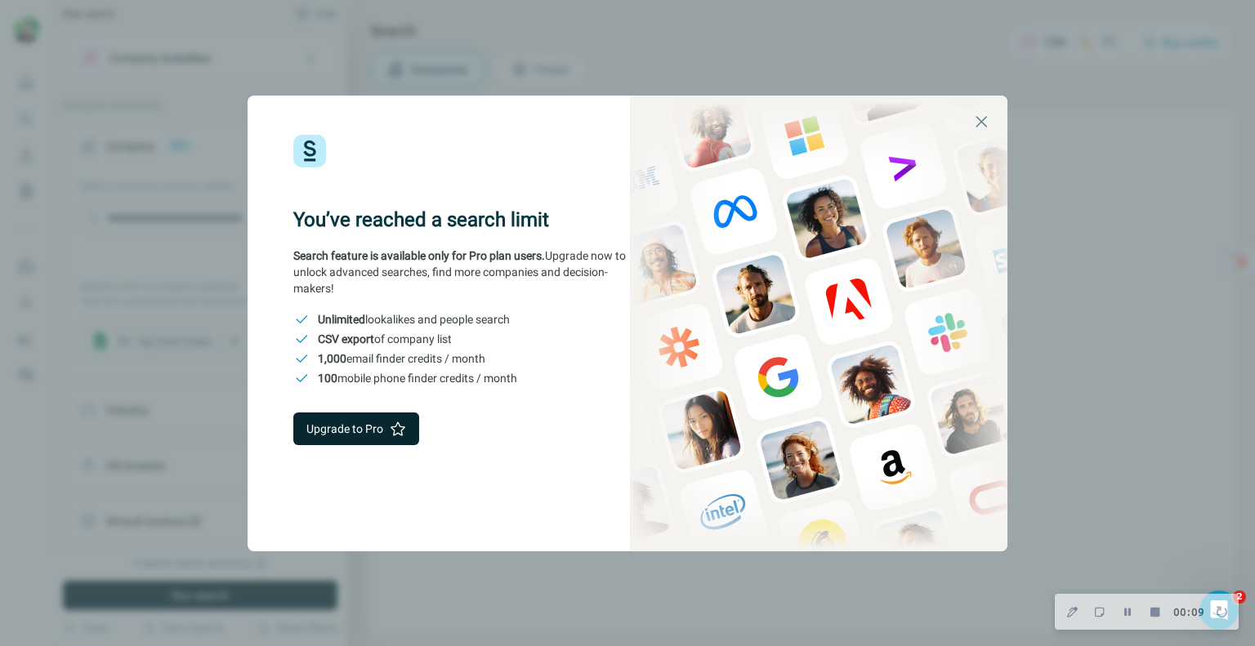
click at [330, 431] on button "Upgrade to Pro" at bounding box center [356, 429] width 126 height 33
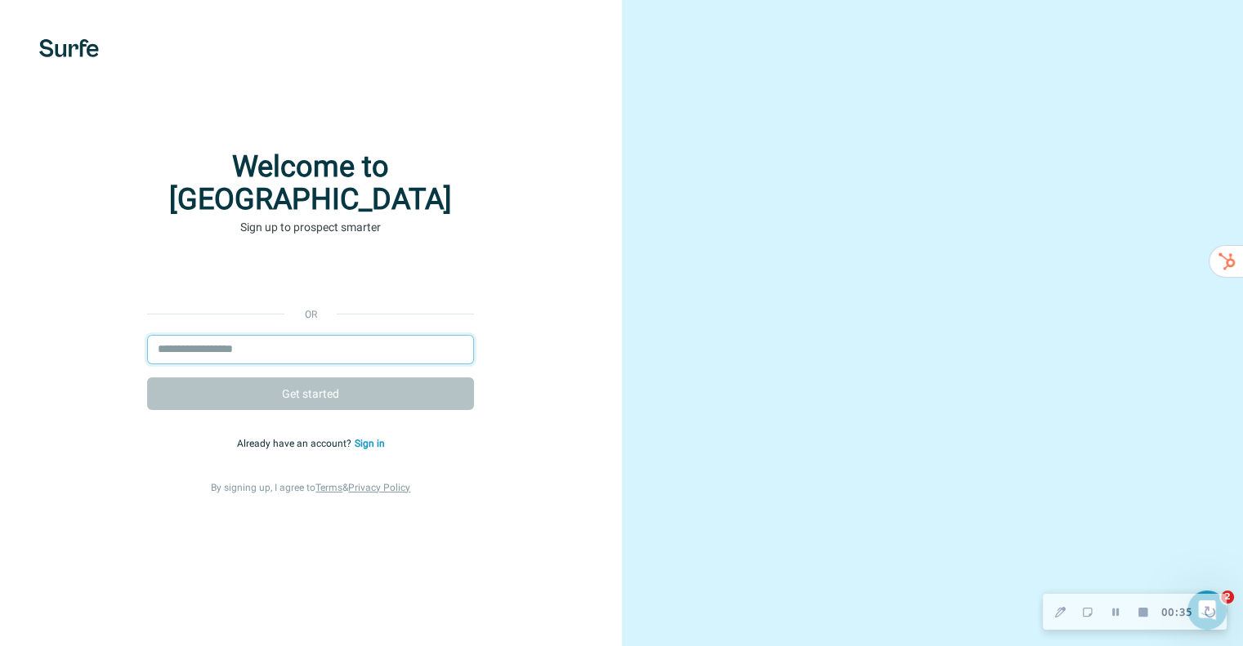
click at [288, 341] on input "email" at bounding box center [310, 349] width 327 height 29
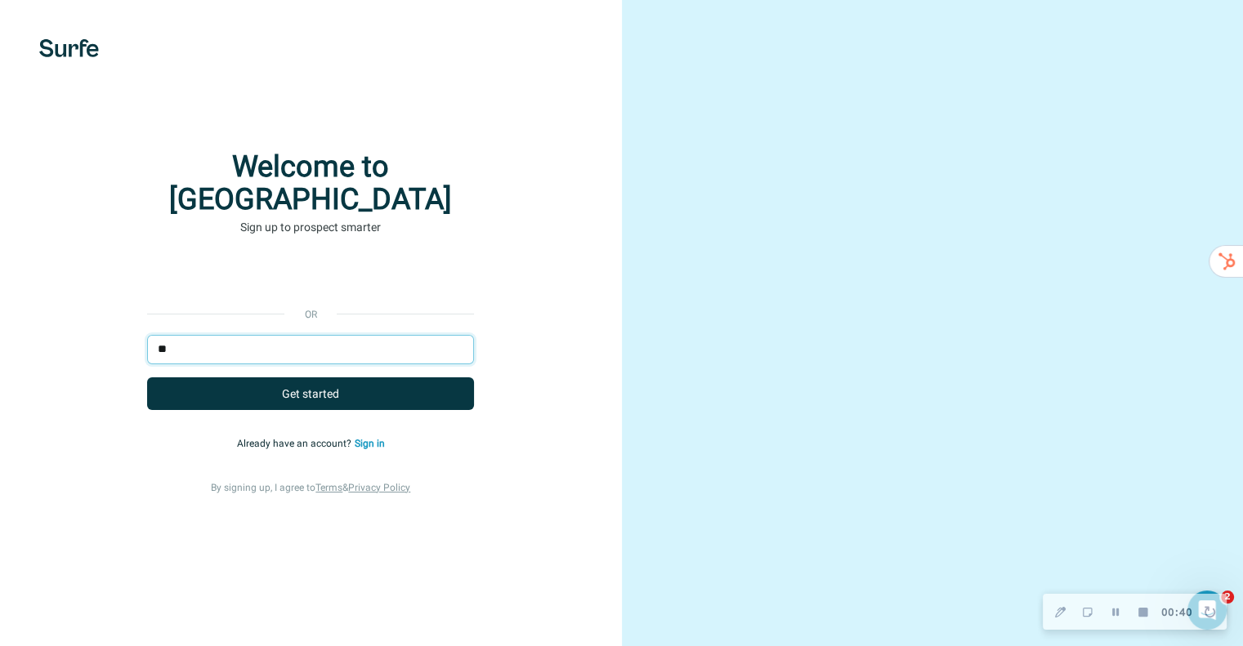
type input "*"
type input "********"
click at [385, 438] on link "Sign in" at bounding box center [370, 443] width 30 height 11
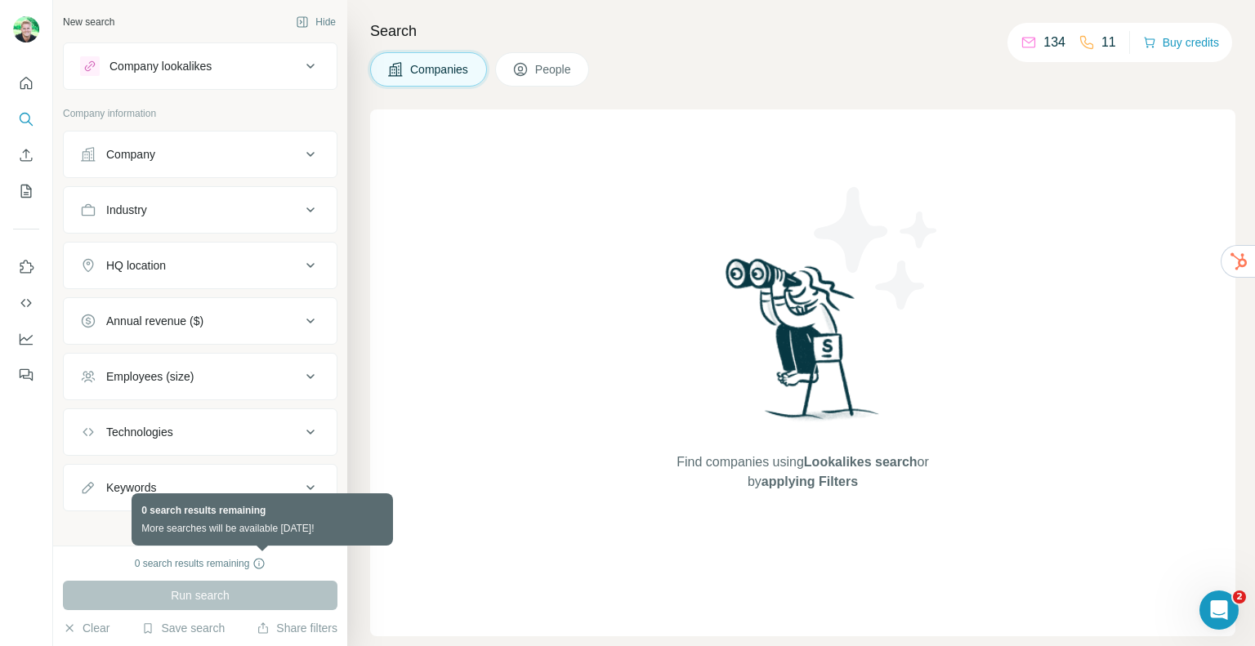
click at [262, 567] on icon at bounding box center [259, 563] width 13 height 13
click at [262, 562] on icon at bounding box center [259, 563] width 13 height 13
